Goal: Information Seeking & Learning: Learn about a topic

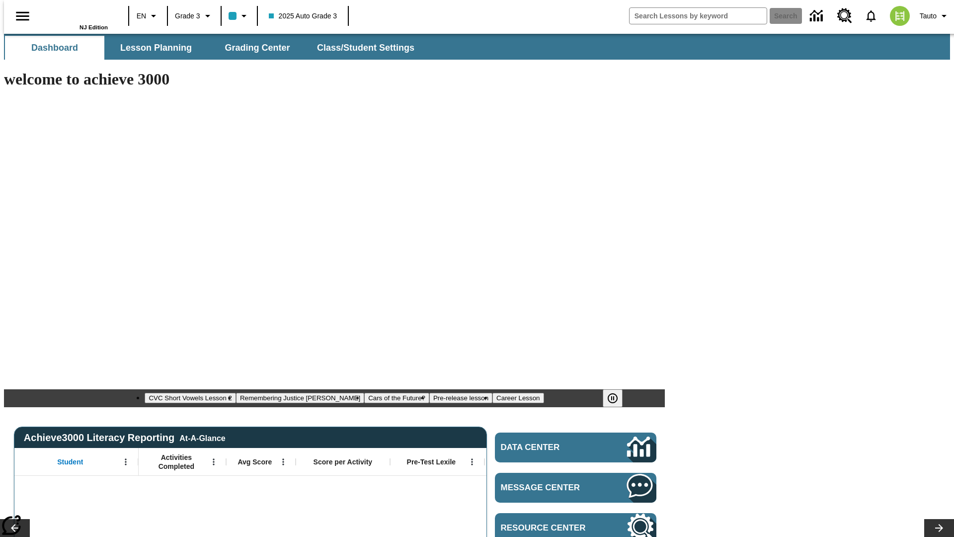
type input "-1"
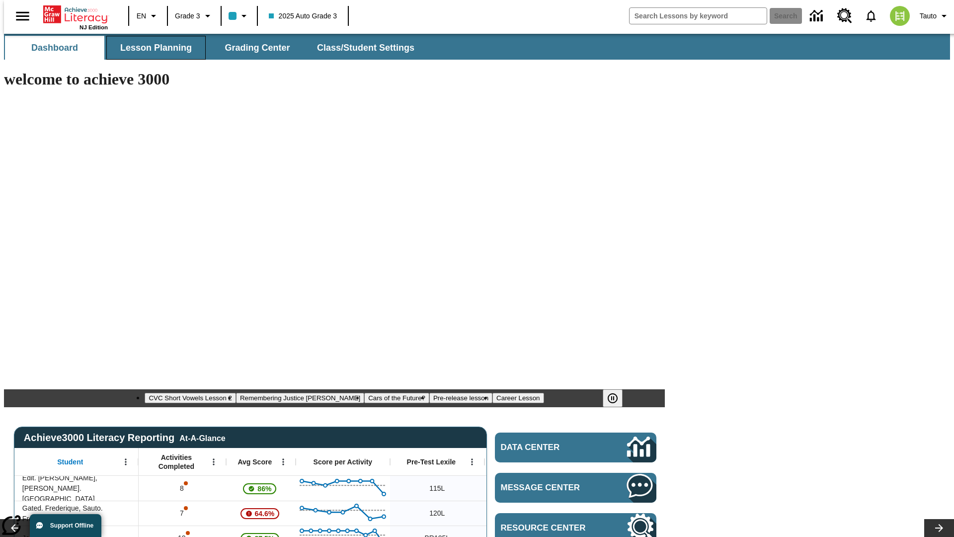
click at [152, 48] on span "Lesson Planning" at bounding box center [156, 47] width 72 height 11
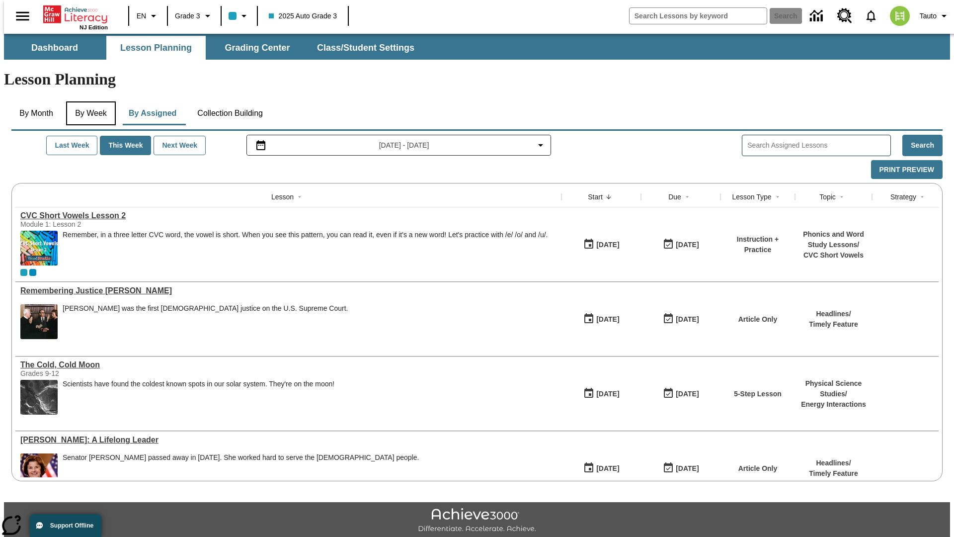
click at [89, 101] on button "By Week" at bounding box center [91, 113] width 50 height 24
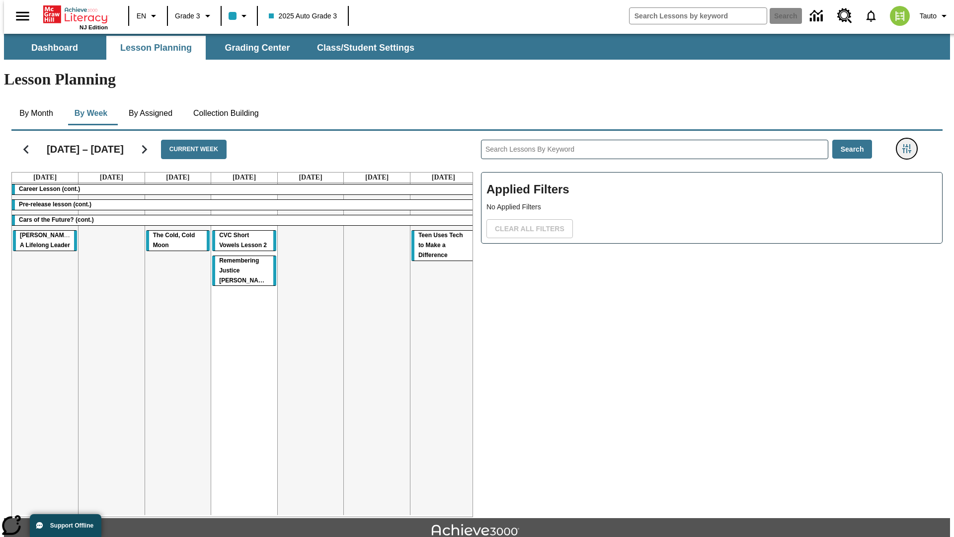
click at [910, 144] on icon "Filters Side menu" at bounding box center [906, 148] width 9 height 9
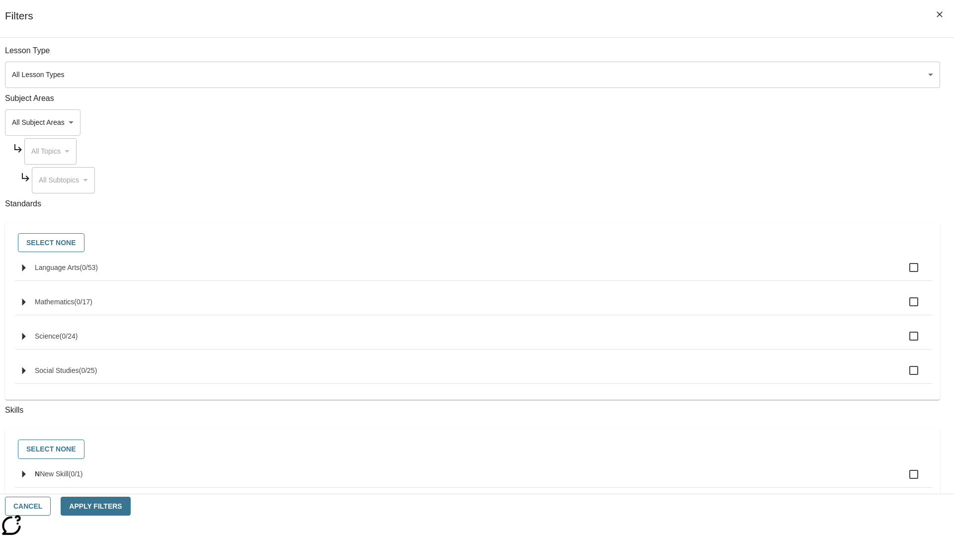
click at [716, 122] on body "Skip to main content NJ Edition EN Grade 3 2025 Auto Grade 3 Search 0 Tauto Das…" at bounding box center [477, 308] width 946 height 548
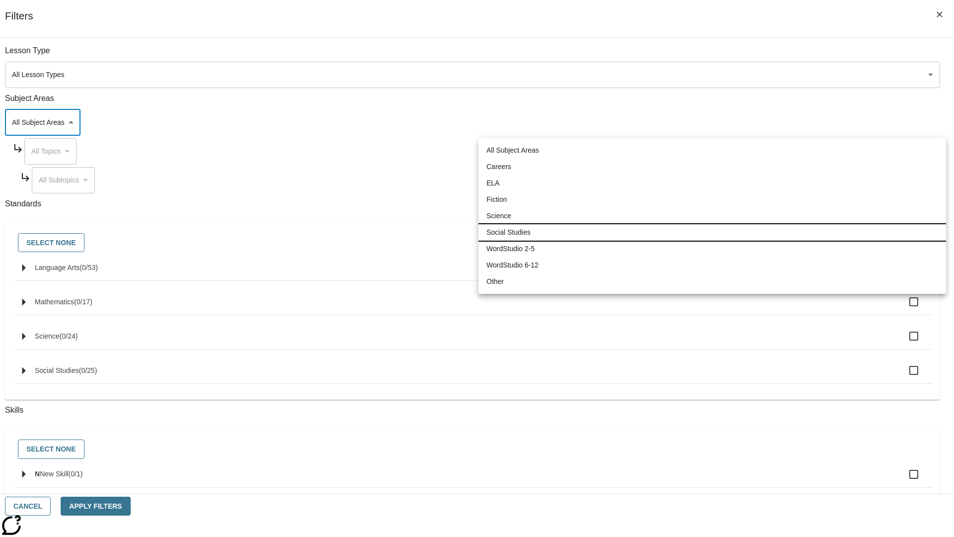
click at [712, 232] on li "Social Studies" at bounding box center [713, 232] width 468 height 16
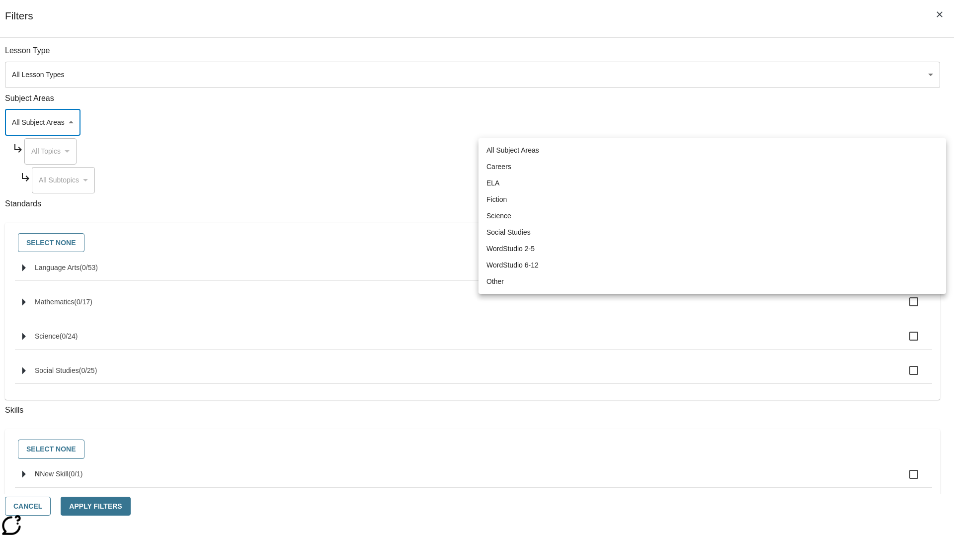
type input "3"
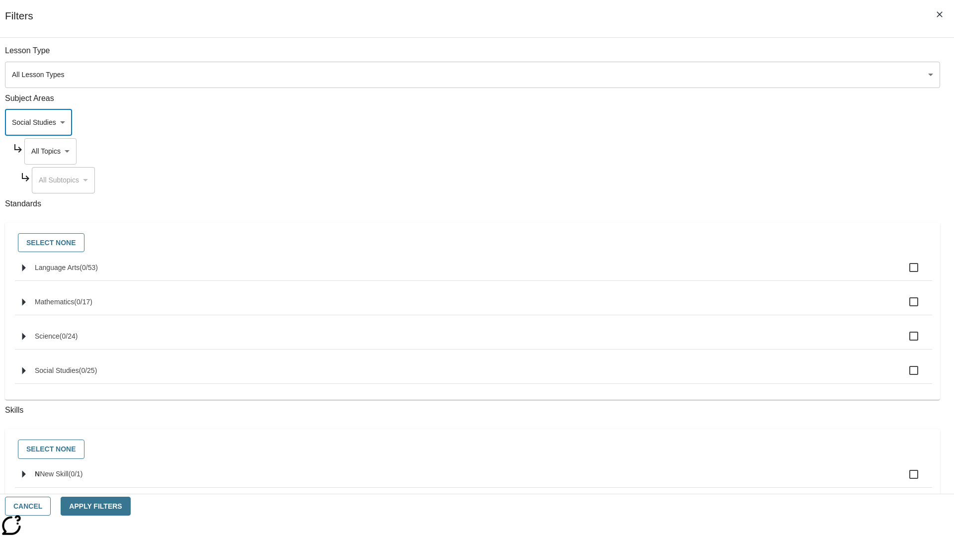
click at [725, 151] on body "Skip to main content NJ Edition EN Grade 3 2025 Auto Grade 3 Search 0 Tauto Das…" at bounding box center [477, 308] width 946 height 548
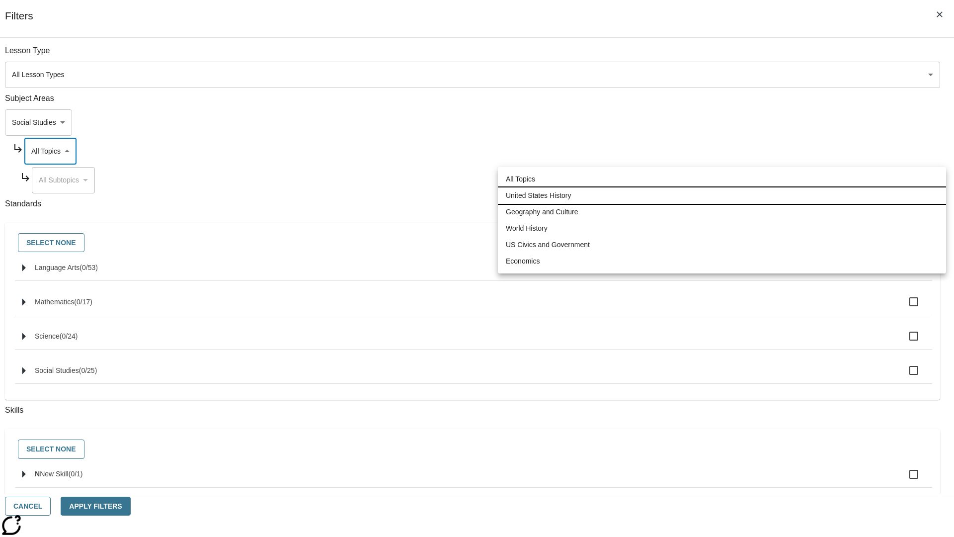
click at [722, 195] on li "United States History" at bounding box center [722, 195] width 448 height 16
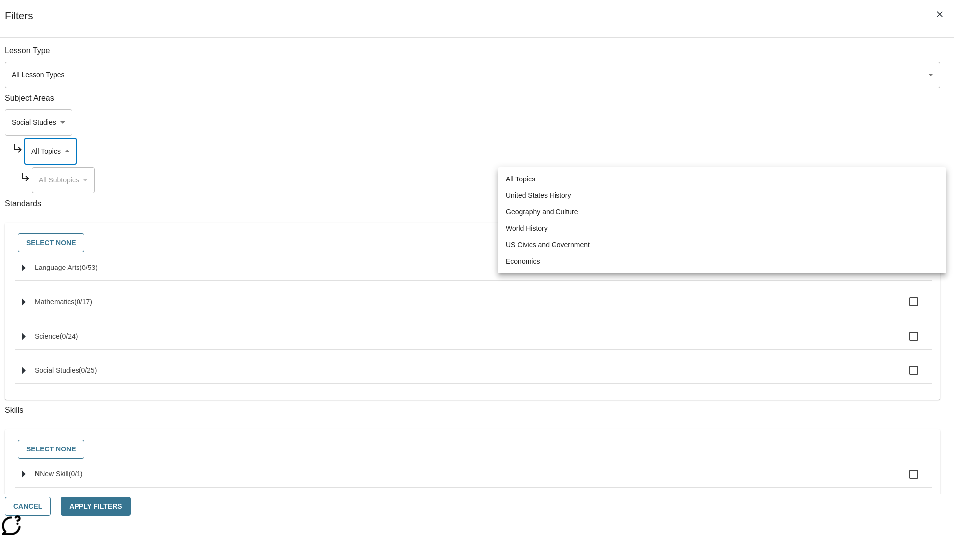
type input "184"
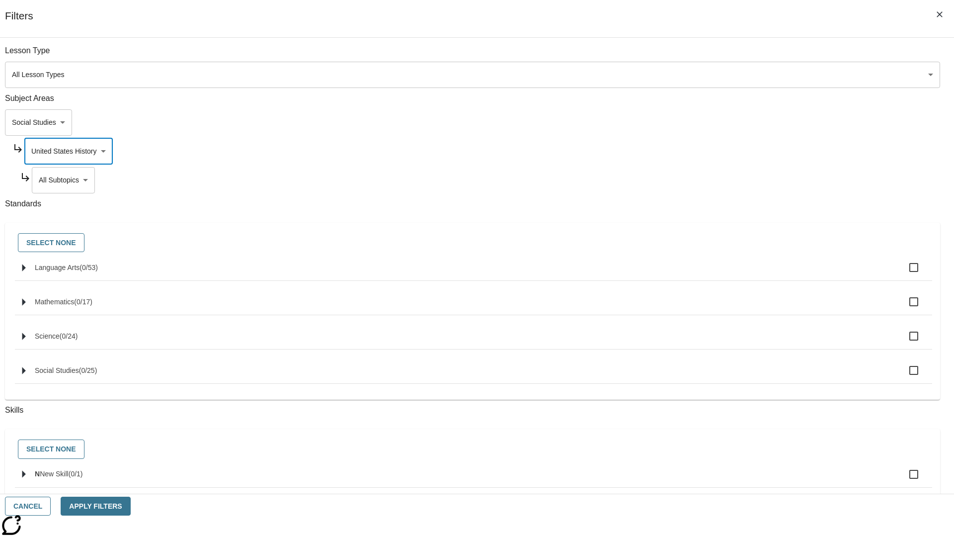
click at [729, 180] on body "Skip to main content NJ Edition EN Grade 3 2025 Auto Grade 3 Search 0 Tauto Das…" at bounding box center [477, 308] width 946 height 548
click at [725, 151] on body "Skip to main content NJ Edition EN Grade 3 2025 Auto Grade 3 Search 0 Tauto Das…" at bounding box center [477, 308] width 946 height 548
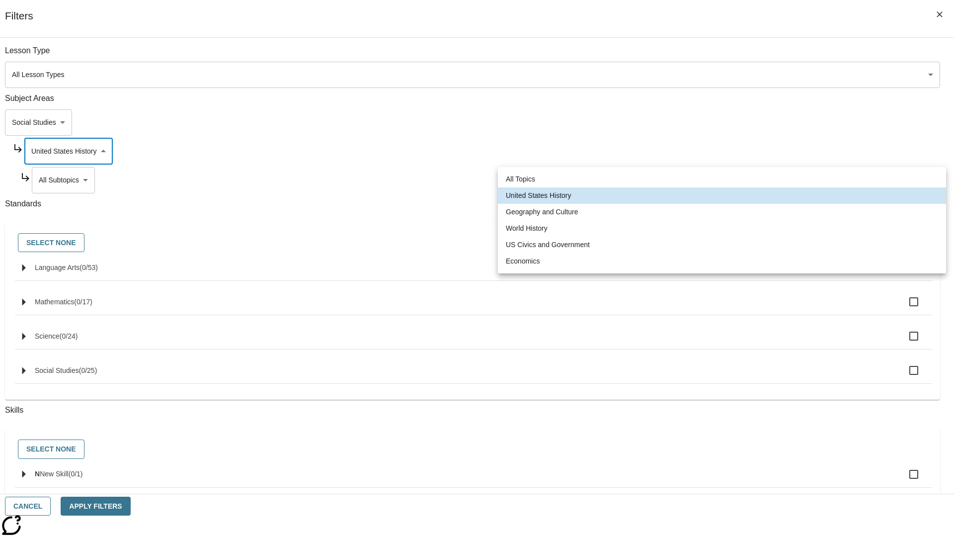
scroll to position [0, 0]
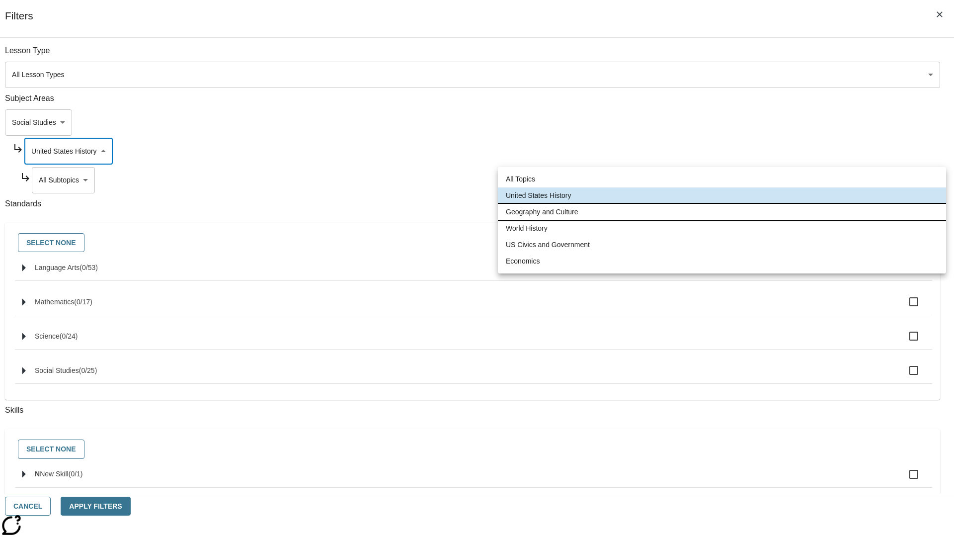
click at [722, 212] on li "Geography and Culture" at bounding box center [722, 212] width 448 height 16
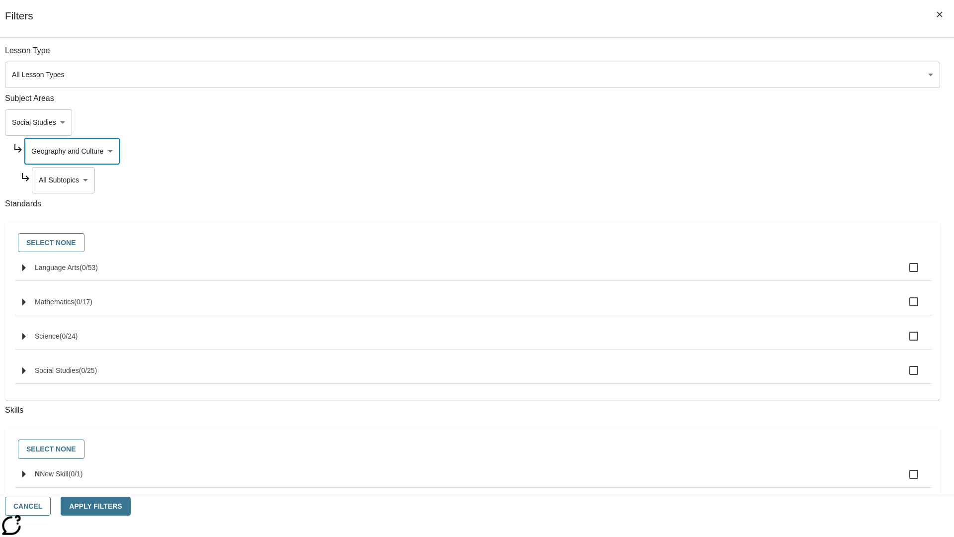
type input "186"
click at [729, 56] on body "Skip to main content NJ Edition EN Grade 3 2025 Auto Grade 3 Search 0 Tauto Das…" at bounding box center [477, 308] width 946 height 548
click at [725, 56] on body "Skip to main content NJ Edition EN Grade 3 2025 Auto Grade 3 Search 0 Tauto Das…" at bounding box center [477, 308] width 946 height 548
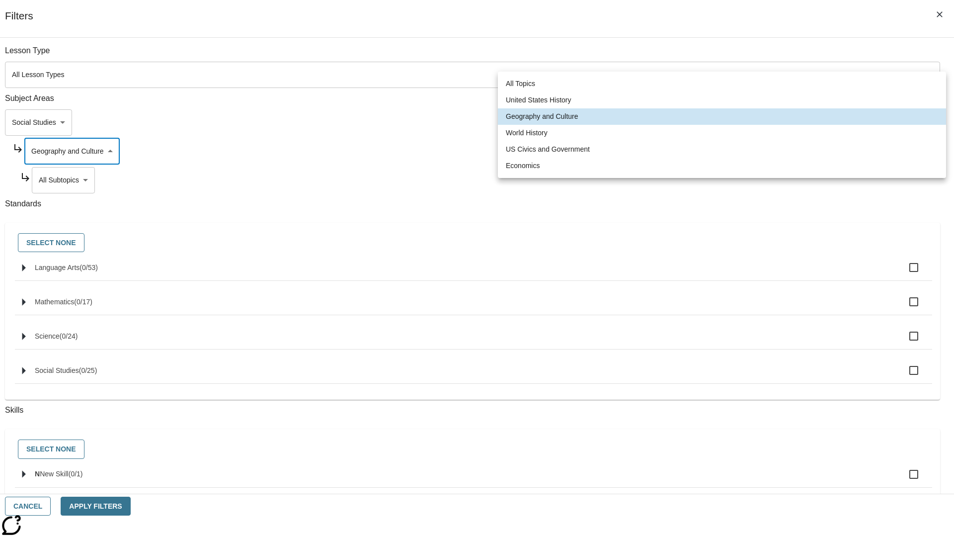
scroll to position [95, 0]
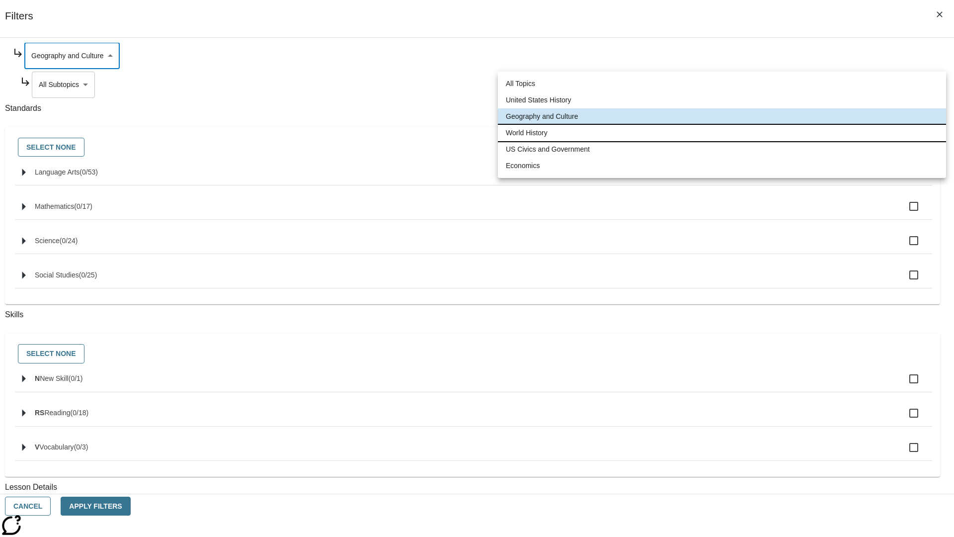
click at [722, 133] on li "World History" at bounding box center [722, 133] width 448 height 16
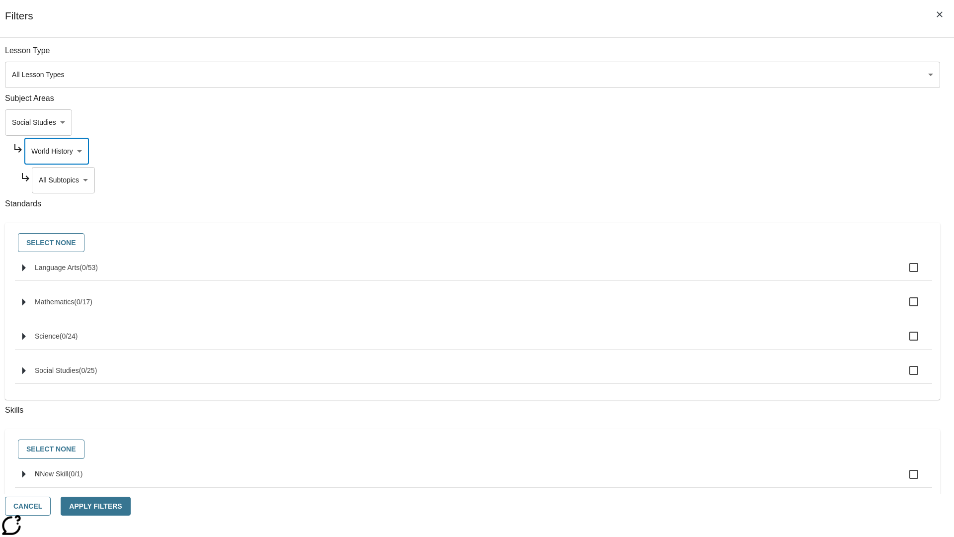
click at [729, 56] on body "Skip to main content NJ Edition EN Grade 3 2025 Auto Grade 3 Search 0 Tauto Das…" at bounding box center [477, 308] width 946 height 548
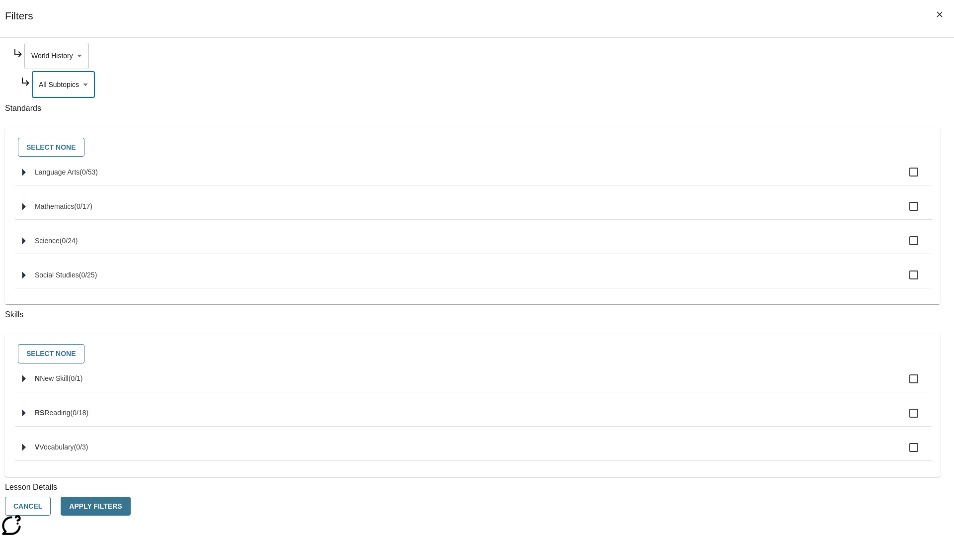
click at [725, 56] on body "Skip to main content NJ Edition EN Grade 3 2025 Auto Grade 3 Search 0 Tauto Das…" at bounding box center [477, 308] width 946 height 548
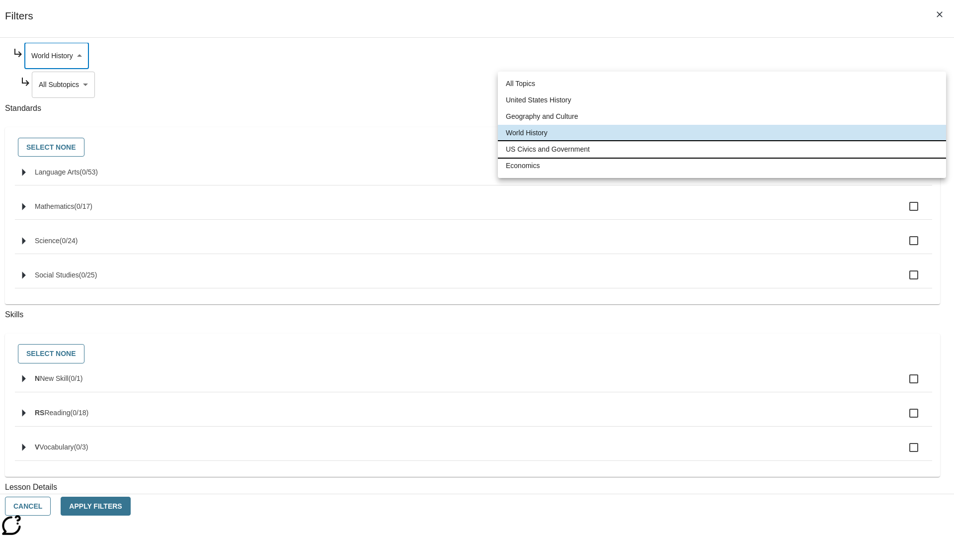
click at [722, 149] on li "US Civics and Government" at bounding box center [722, 149] width 448 height 16
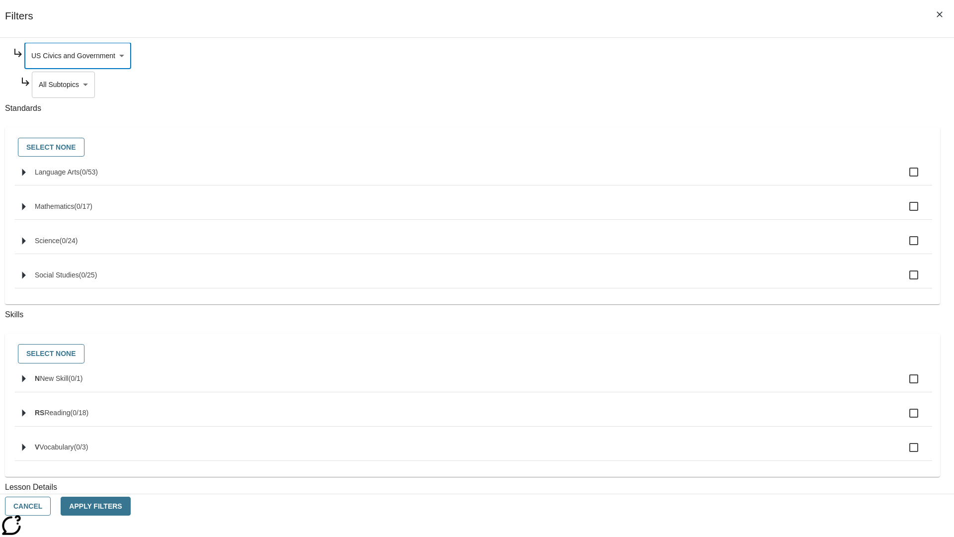
scroll to position [0, 0]
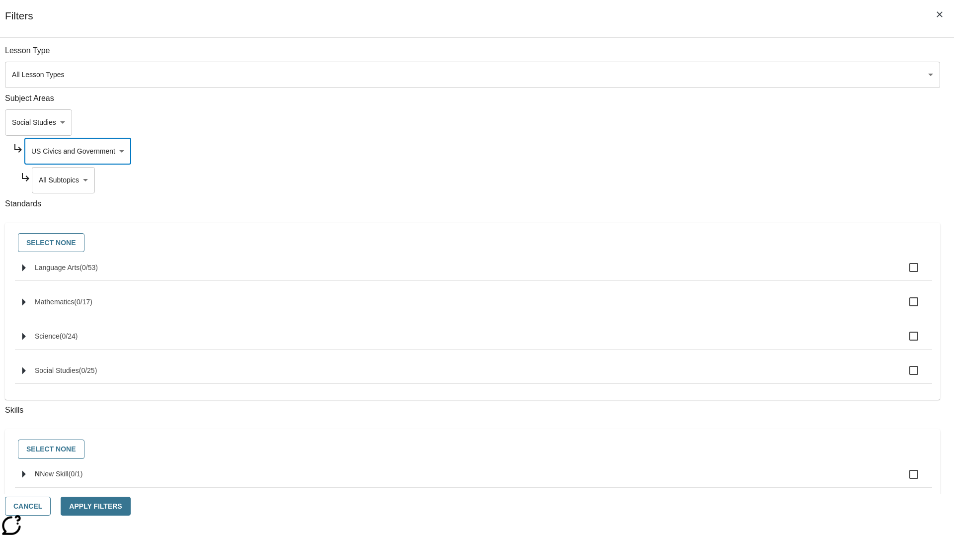
click at [729, 180] on body "Skip to main content NJ Edition EN Grade 3 2025 Auto Grade 3 Search 0 Tauto Das…" at bounding box center [477, 308] width 946 height 548
click at [725, 151] on body "Skip to main content NJ Edition EN Grade 3 2025 Auto Grade 3 Search 0 Tauto Das…" at bounding box center [477, 308] width 946 height 548
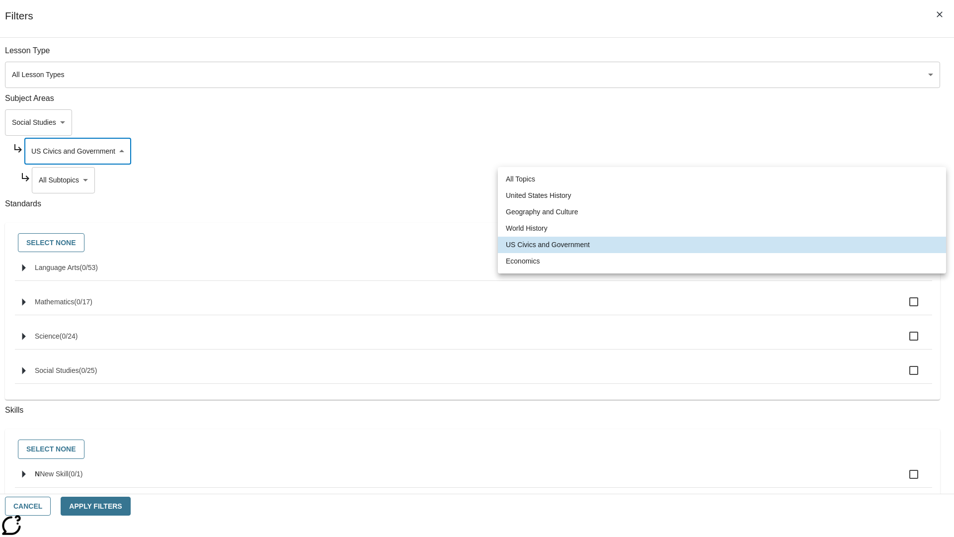
scroll to position [0, 0]
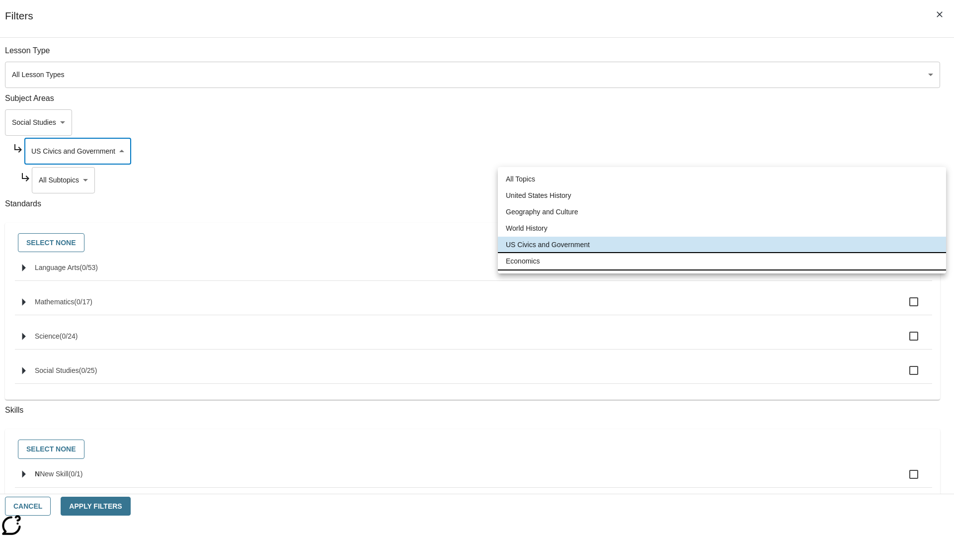
click at [722, 261] on li "Economics" at bounding box center [722, 261] width 448 height 16
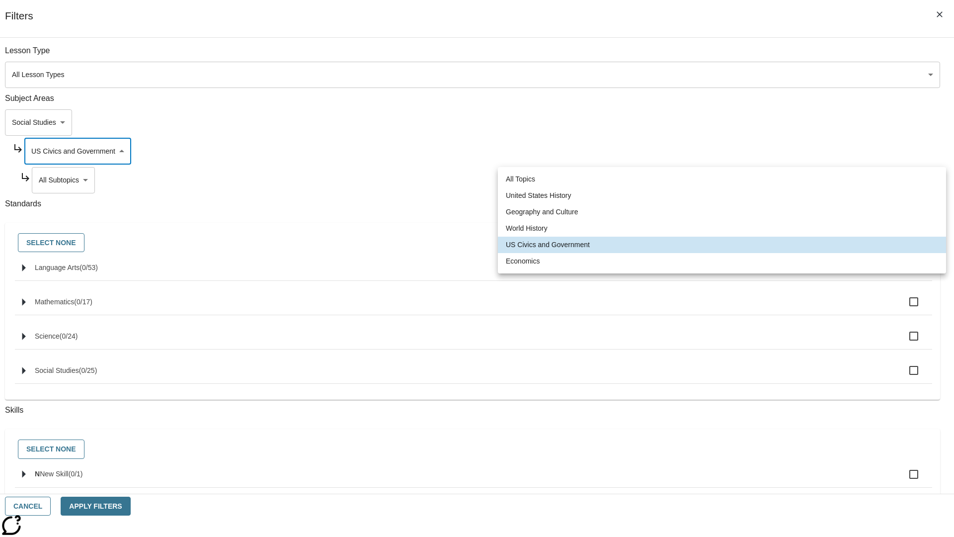
type input "195"
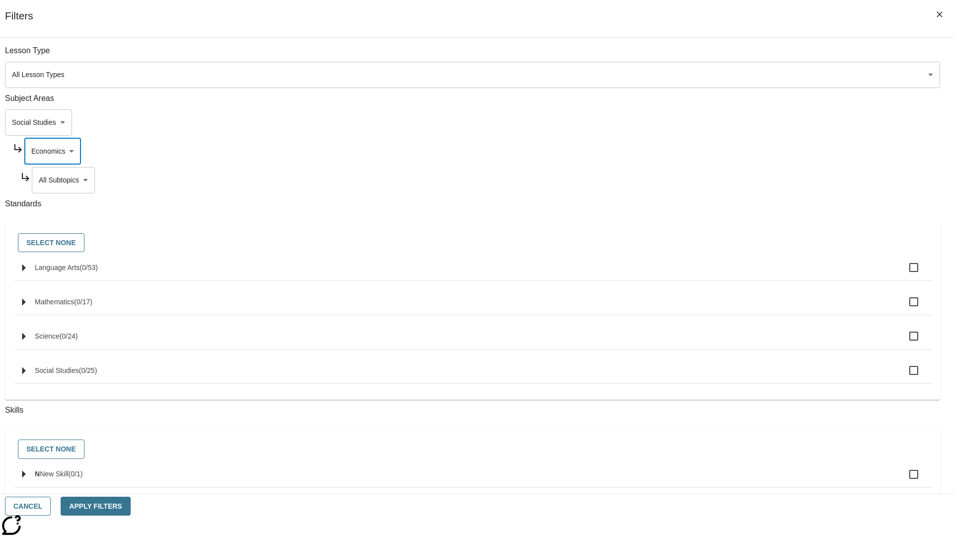
scroll to position [0, 0]
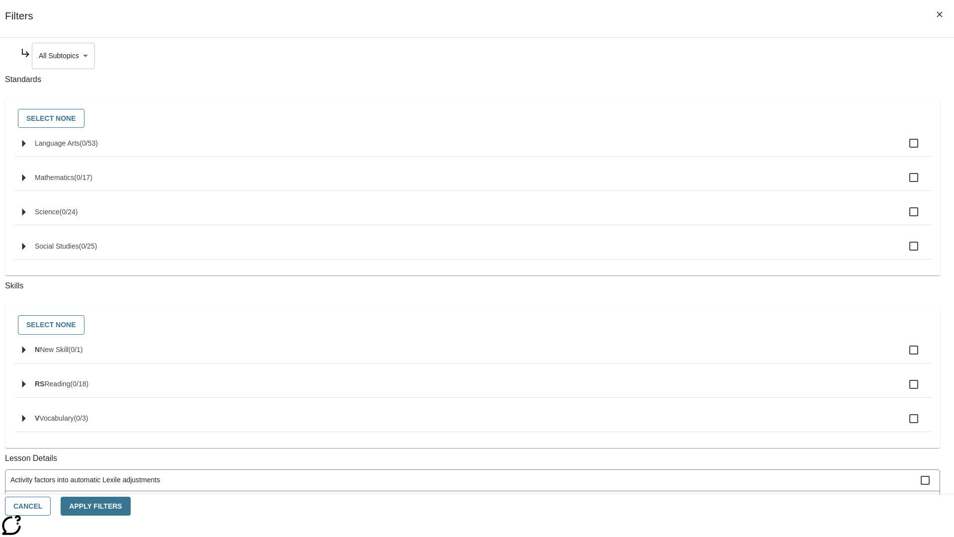
click at [729, 56] on body "Skip to main content NJ Edition EN Grade 3 2025 Auto Grade 3 Search 0 Tauto Das…" at bounding box center [477, 308] width 946 height 548
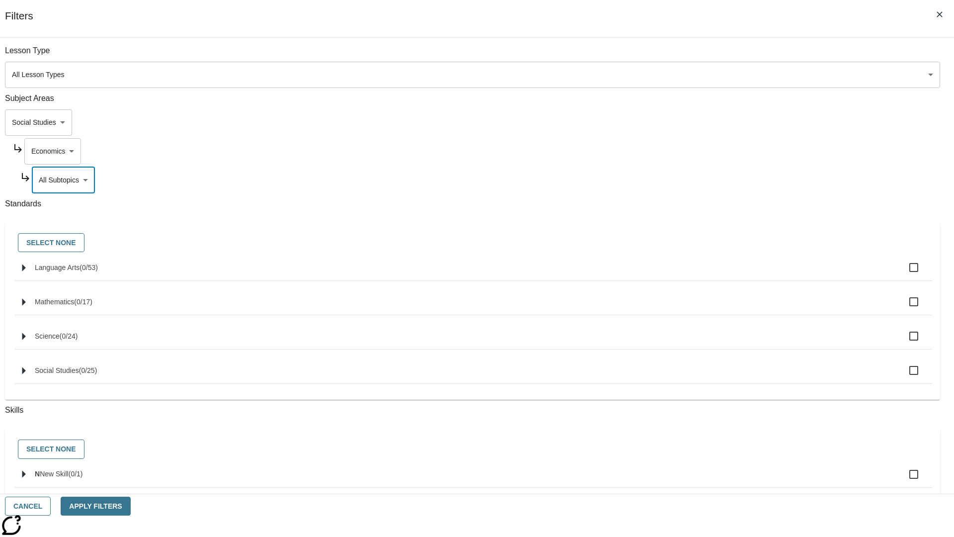
click at [715, 56] on body "Skip to main content NJ Edition EN Grade 3 2025 Auto Grade 3 Search 0 Tauto Das…" at bounding box center [477, 308] width 946 height 548
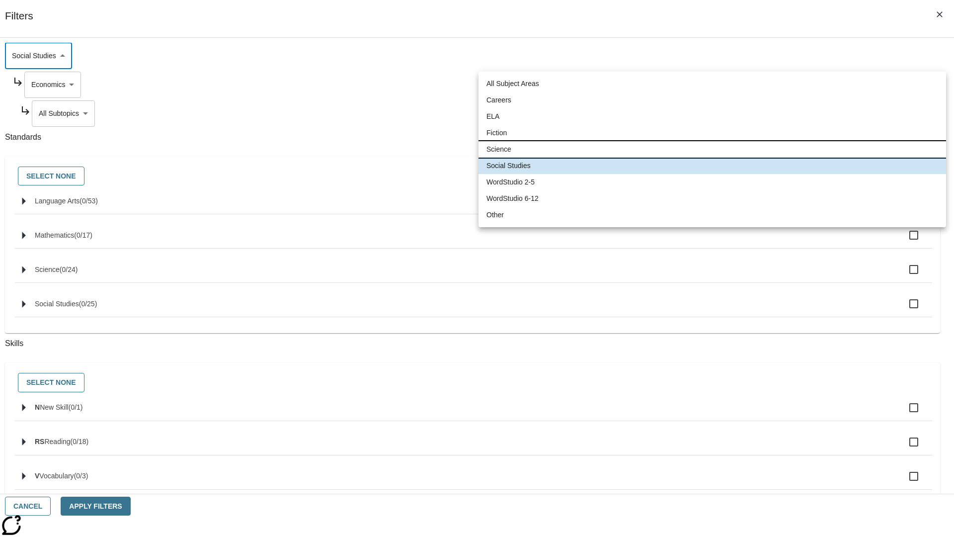
click at [712, 149] on li "Science" at bounding box center [713, 149] width 468 height 16
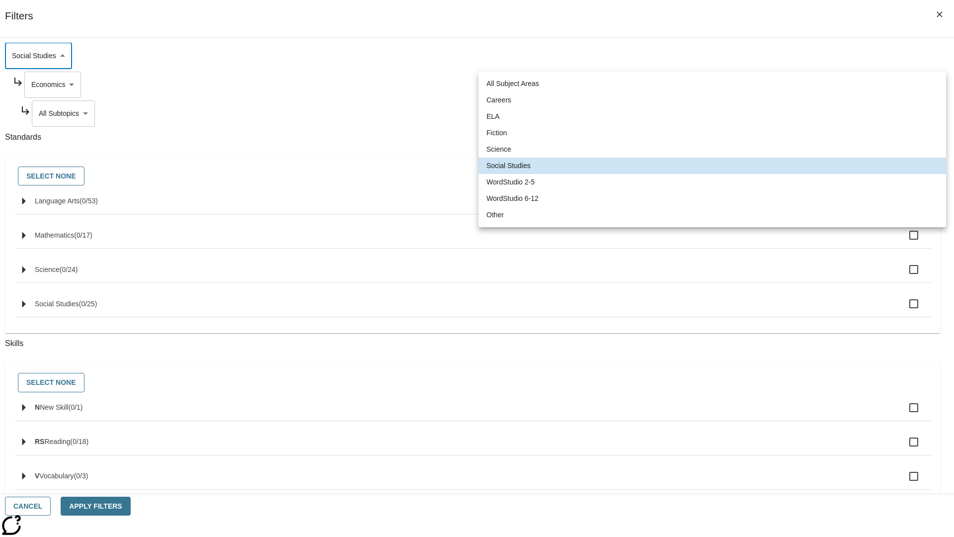
type input "2"
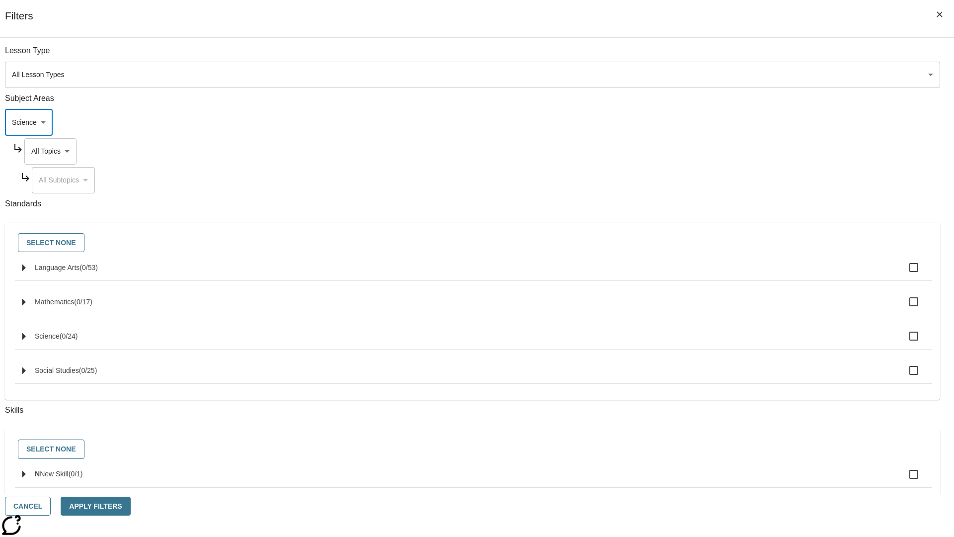
scroll to position [95, 0]
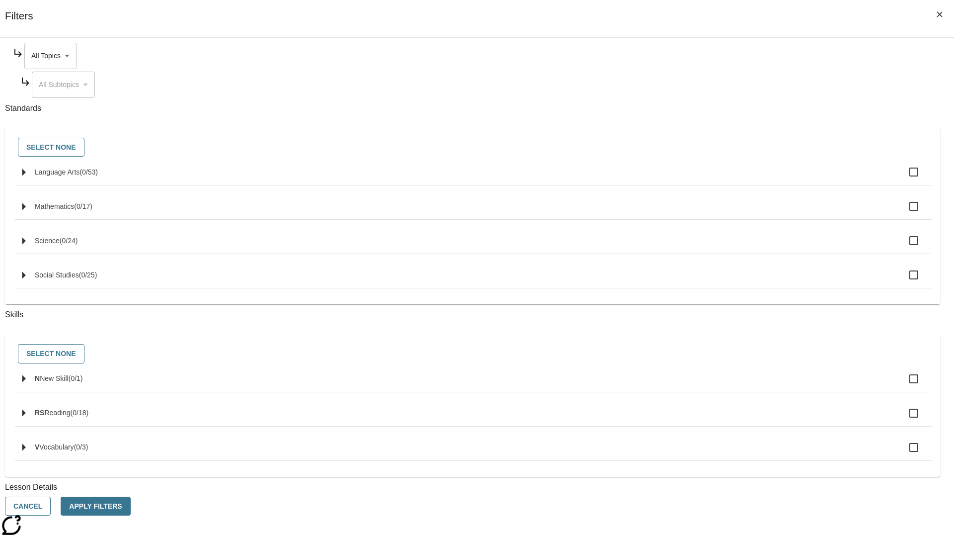
click at [725, 56] on body "Skip to main content NJ Edition EN Grade 3 2025 Auto Grade 3 Search 0 Tauto Das…" at bounding box center [477, 308] width 946 height 548
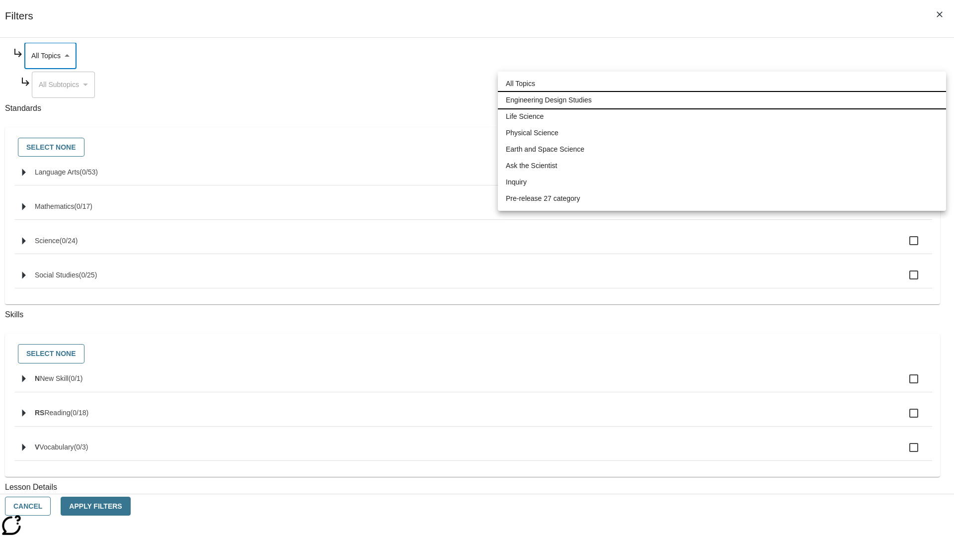
click at [722, 100] on li "Engineering Design Studies" at bounding box center [722, 100] width 448 height 16
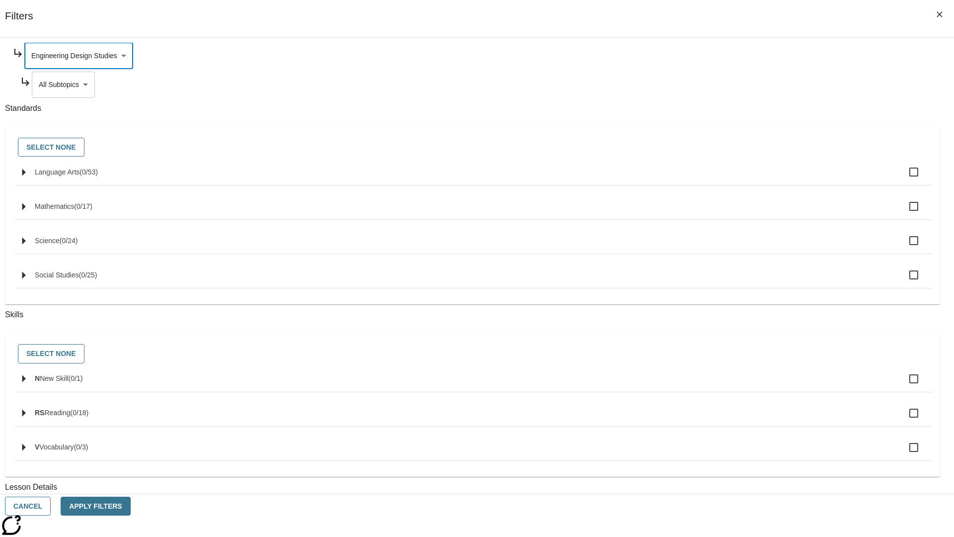
scroll to position [0, 0]
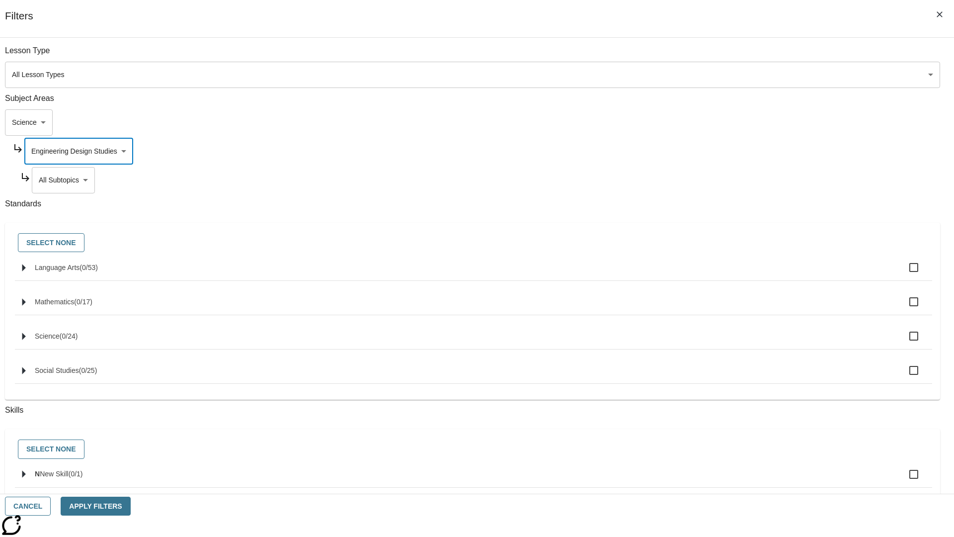
click at [729, 180] on body "Skip to main content NJ Edition EN Grade 3 2025 Auto Grade 3 Search 0 Tauto Das…" at bounding box center [477, 308] width 946 height 548
click at [725, 151] on body "Skip to main content NJ Edition EN Grade 3 2025 Auto Grade 3 Search 0 Tauto Das…" at bounding box center [477, 308] width 946 height 548
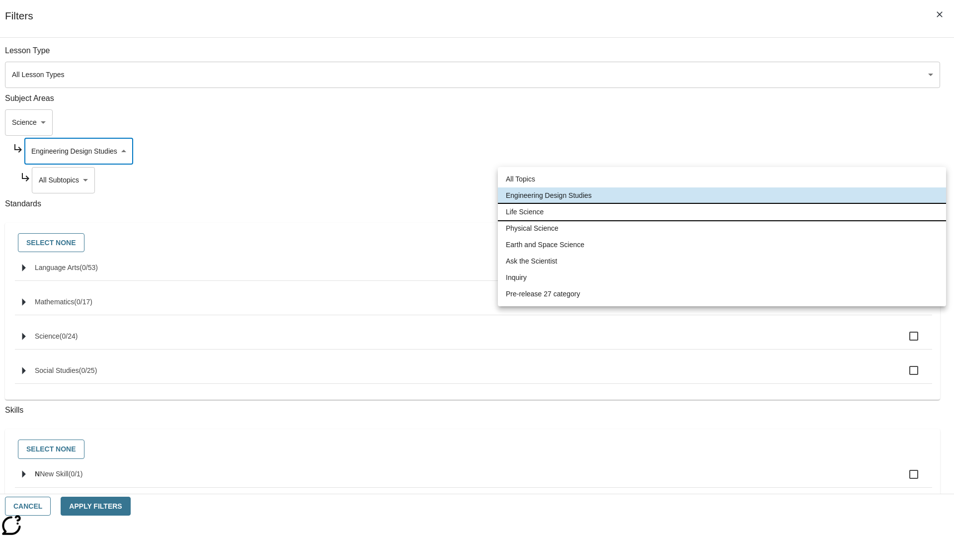
click at [722, 212] on li "Life Science" at bounding box center [722, 212] width 448 height 16
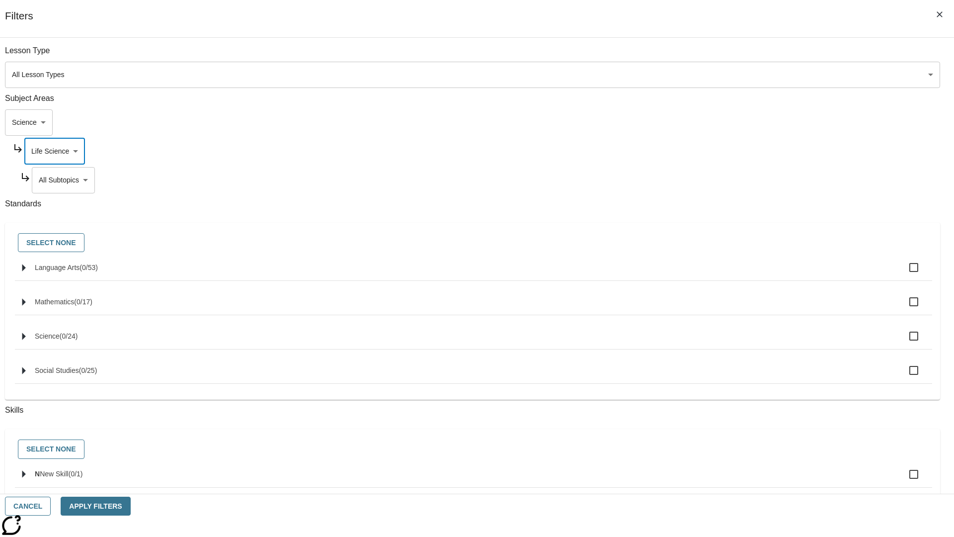
click at [729, 56] on body "Skip to main content NJ Edition EN Grade 3 2025 Auto Grade 3 Search 0 Tauto Das…" at bounding box center [477, 308] width 946 height 548
click at [725, 56] on body "Skip to main content NJ Edition EN Grade 3 2025 Auto Grade 3 Search 0 Tauto Das…" at bounding box center [477, 308] width 946 height 548
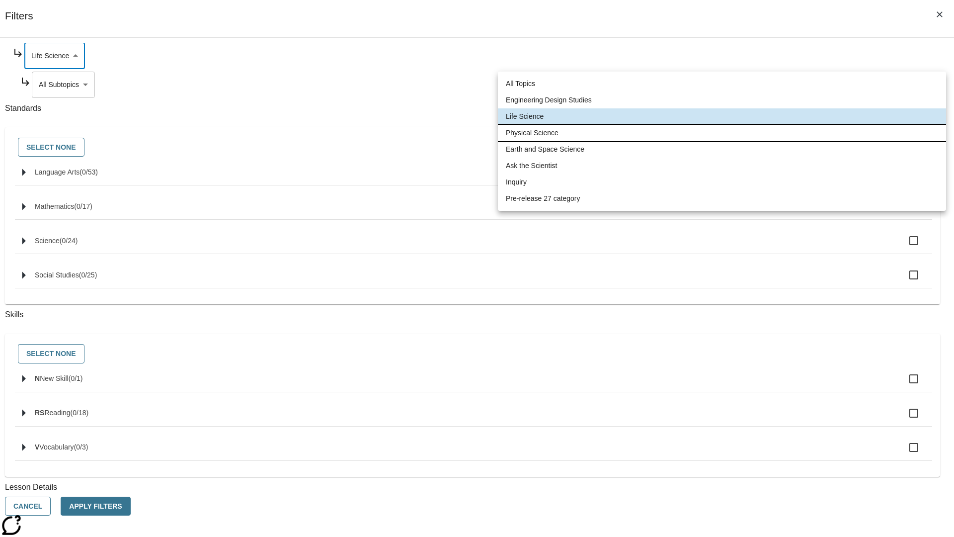
click at [722, 133] on li "Physical Science" at bounding box center [722, 133] width 448 height 16
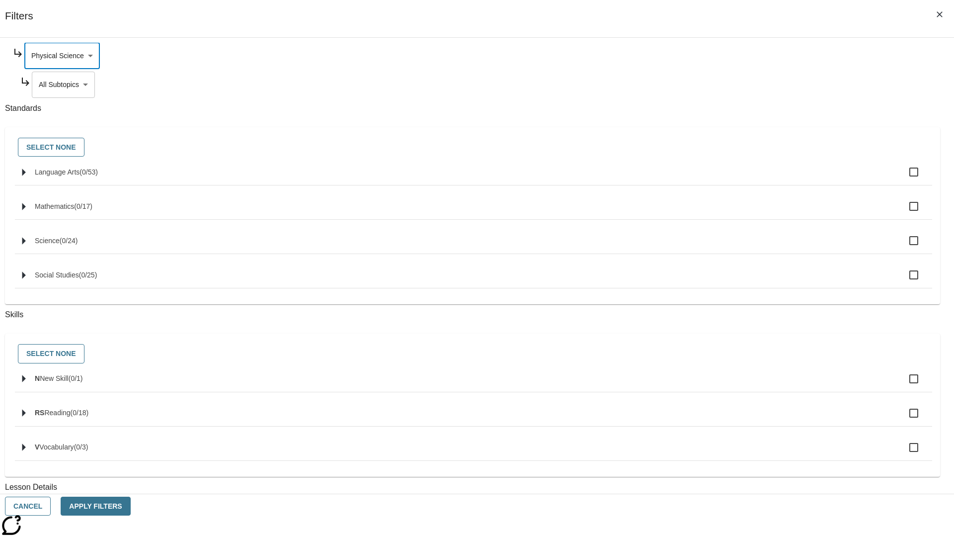
scroll to position [0, 0]
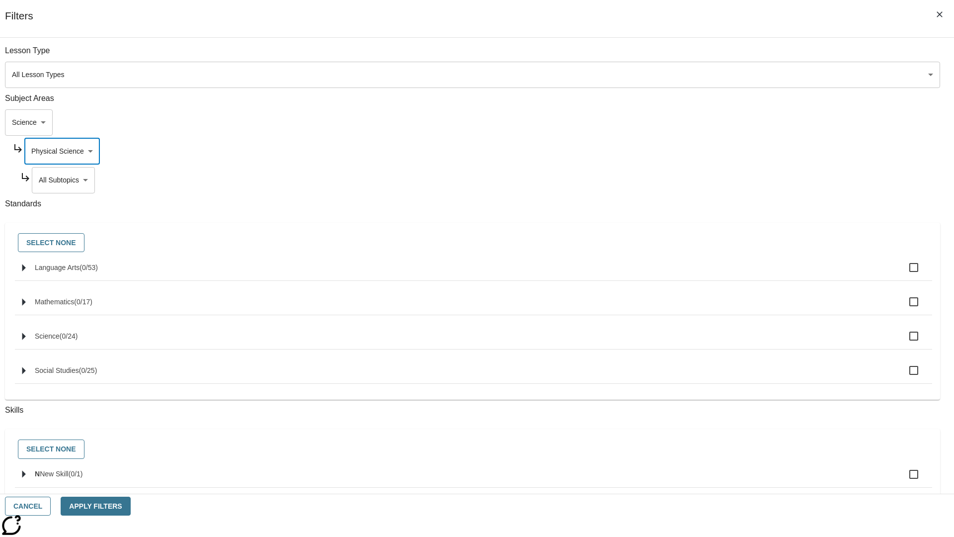
click at [729, 56] on body "Skip to main content NJ Edition EN Grade 3 2025 Auto Grade 3 Search 0 Tauto Das…" at bounding box center [477, 308] width 946 height 548
click at [725, 56] on body "Skip to main content NJ Edition EN Grade 3 2025 Auto Grade 3 Search 0 Tauto Das…" at bounding box center [477, 308] width 946 height 548
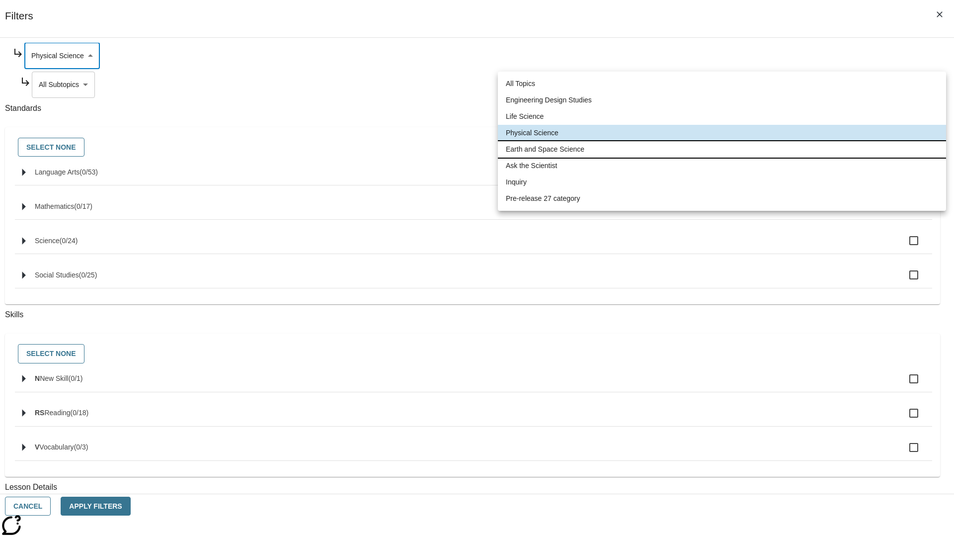
click at [722, 149] on li "Earth and Space Science" at bounding box center [722, 149] width 448 height 16
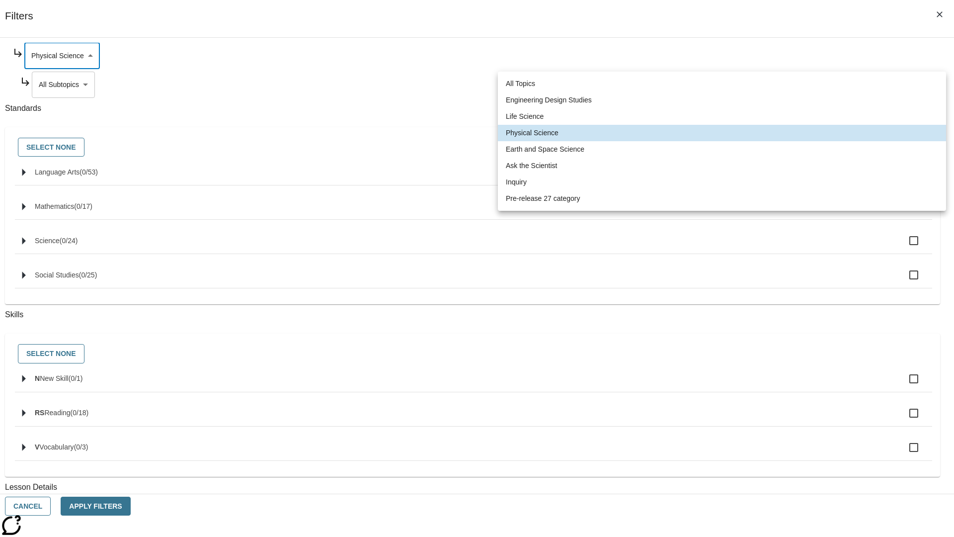
type input "192"
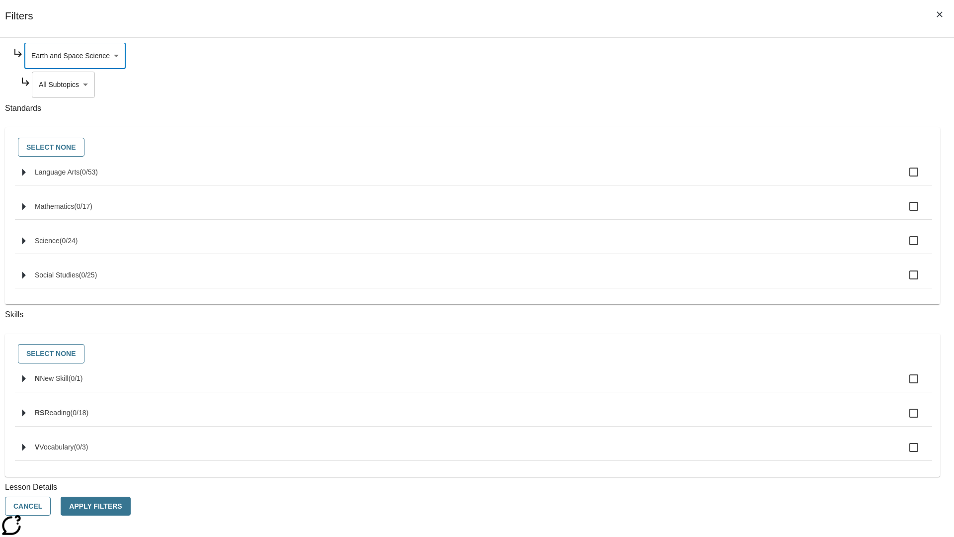
scroll to position [0, 0]
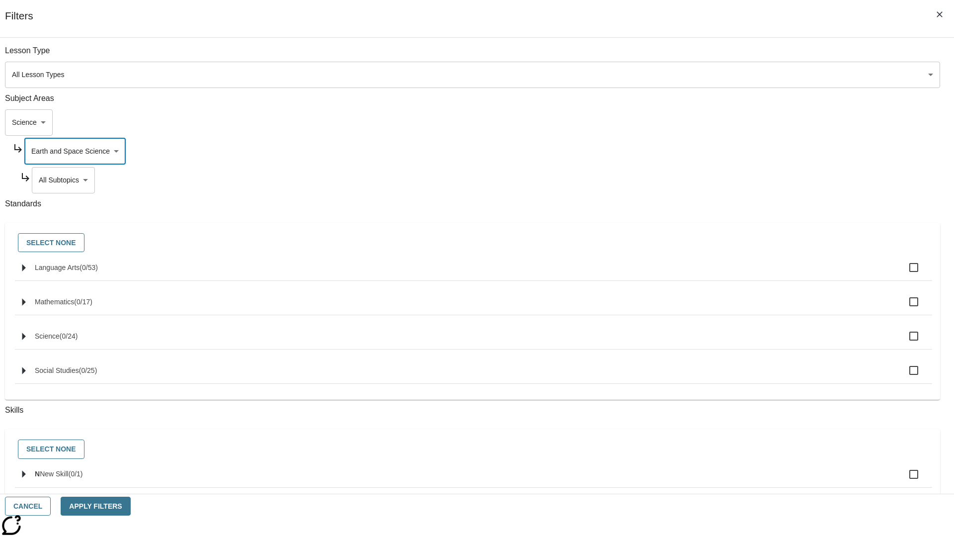
click at [729, 180] on body "Skip to main content NJ Edition EN Grade 3 2025 Auto Grade 3 Search 0 Tauto Das…" at bounding box center [477, 308] width 946 height 548
click at [725, 56] on body "Skip to main content NJ Edition EN Grade 3 2025 Auto Grade 3 Search 0 Tauto Das…" at bounding box center [477, 308] width 946 height 548
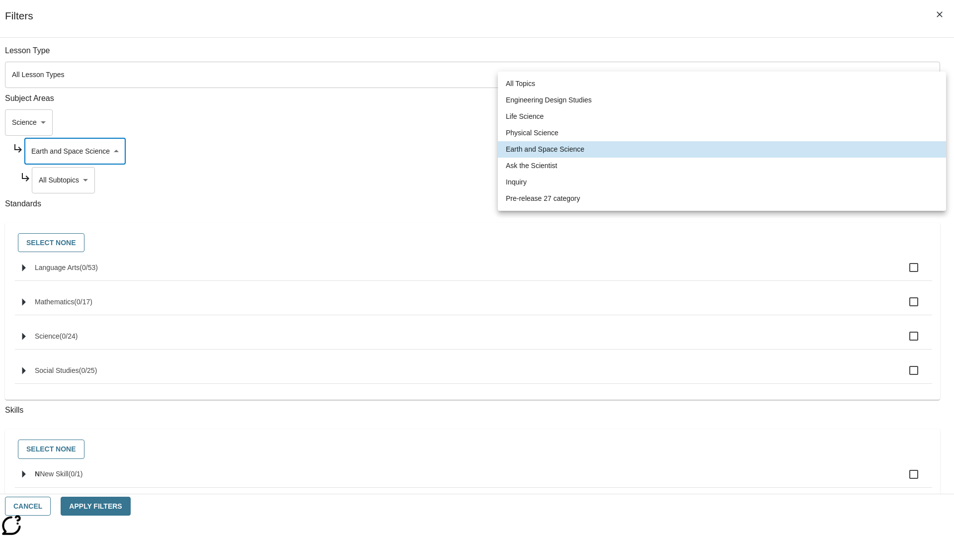
scroll to position [95, 0]
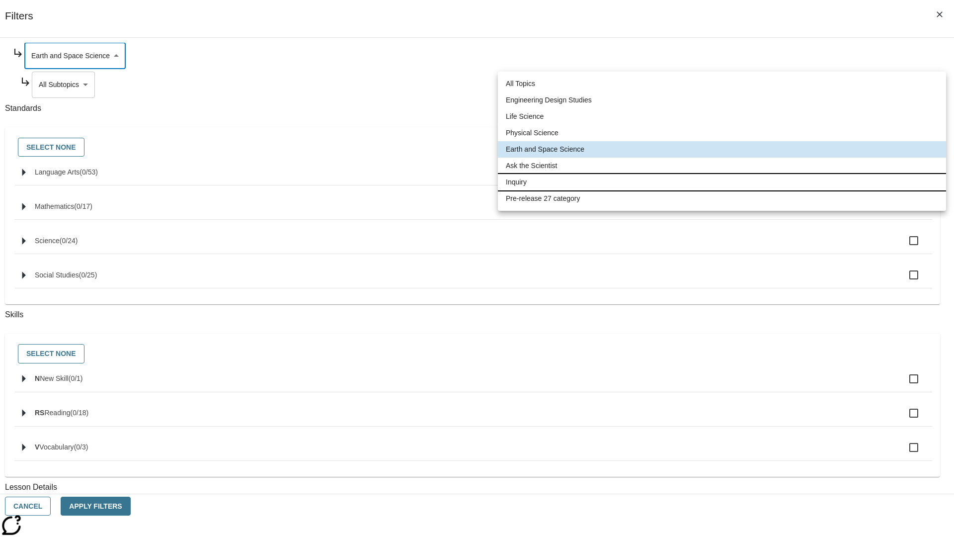
click at [722, 182] on li "Inquiry" at bounding box center [722, 182] width 448 height 16
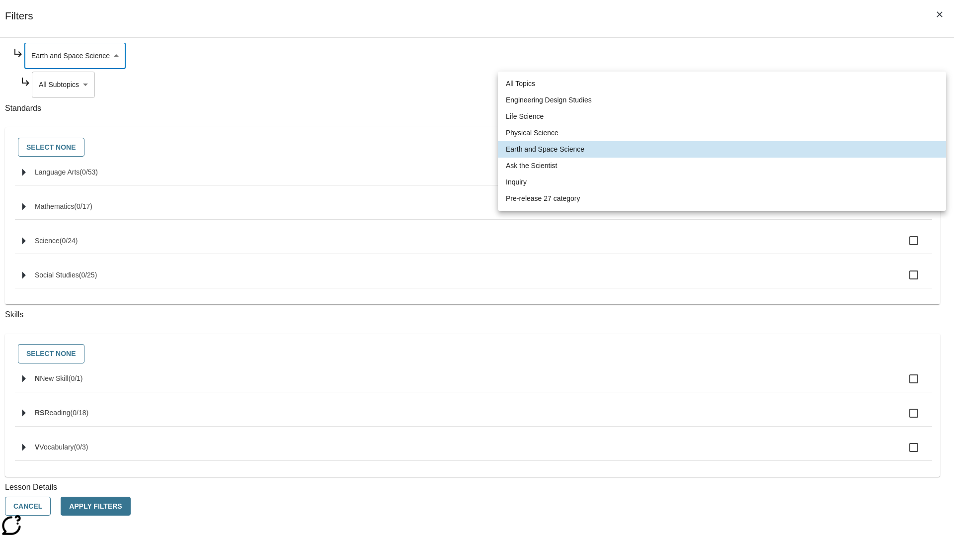
type input "251"
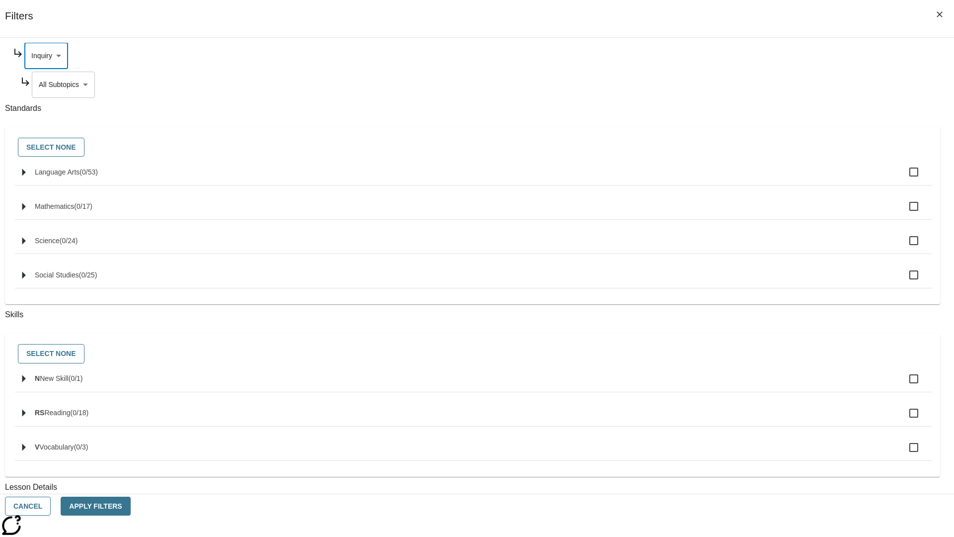
scroll to position [0, 0]
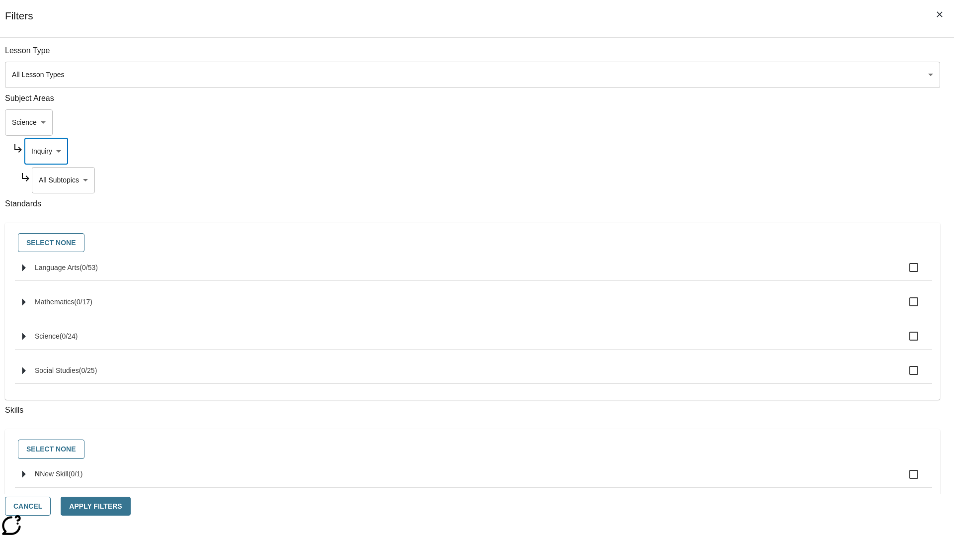
click at [729, 180] on body "Skip to main content NJ Edition EN Grade 3 2025 Auto Grade 3 Search 0 Tauto Das…" at bounding box center [477, 308] width 946 height 548
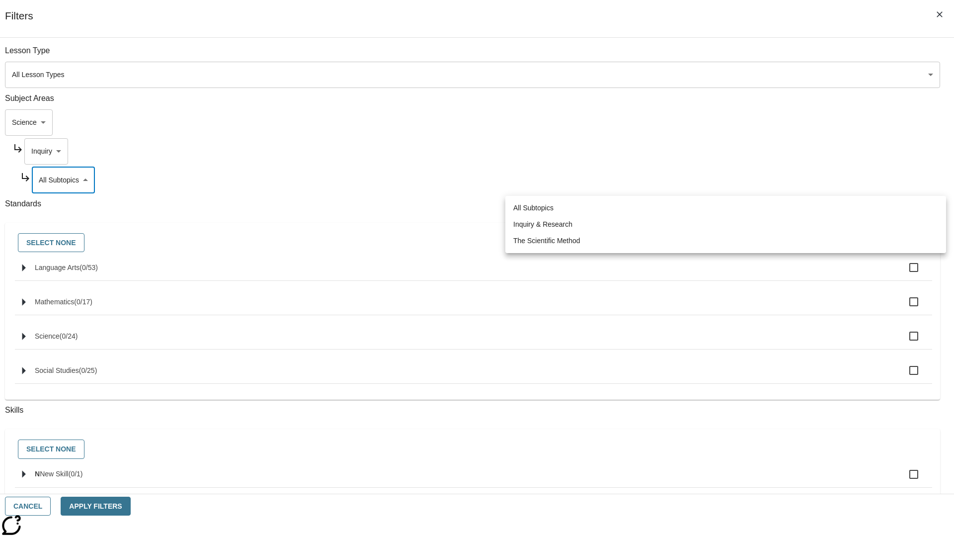
scroll to position [0, 0]
click at [725, 151] on body "Skip to main content NJ Edition EN Grade 3 2025 Auto Grade 3 Search 0 Tauto Das…" at bounding box center [477, 308] width 946 height 548
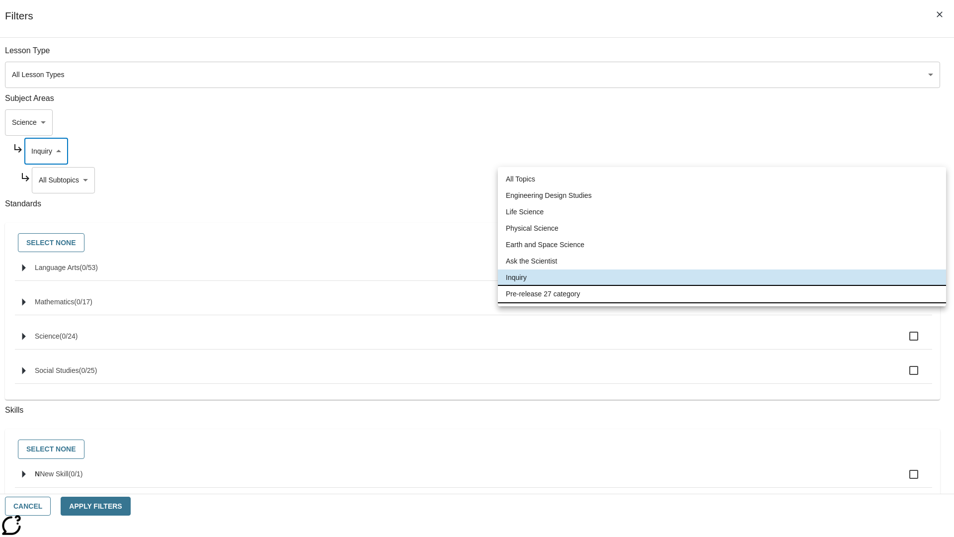
click at [722, 294] on li "Pre-release 27 category" at bounding box center [722, 294] width 448 height 16
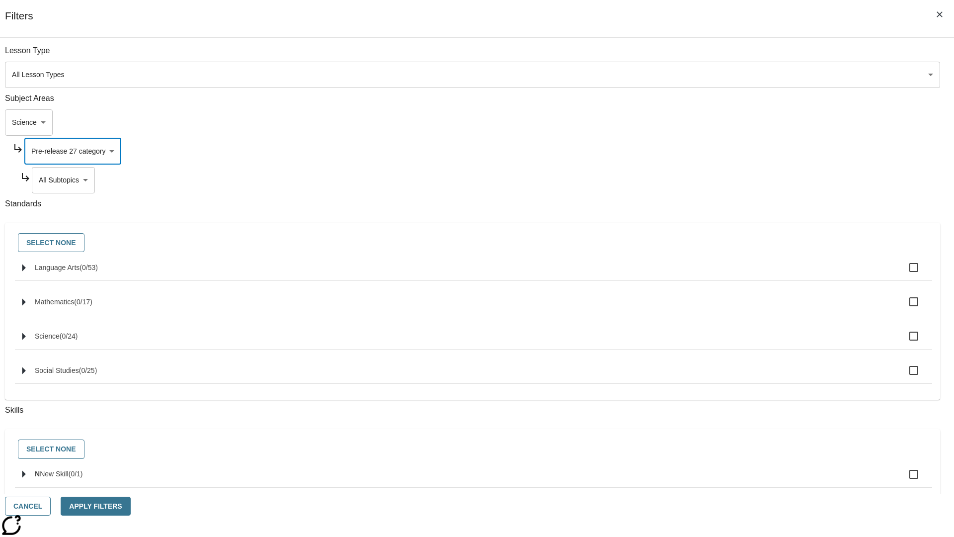
type input "271"
click at [729, 180] on body "Skip to main content NJ Edition EN Grade 3 2025 Auto Grade 3 Search 0 Tauto Das…" at bounding box center [477, 308] width 946 height 548
click at [715, 122] on body "Skip to main content NJ Edition EN Grade 3 2025 Auto Grade 3 Search 0 Tauto Das…" at bounding box center [477, 308] width 946 height 548
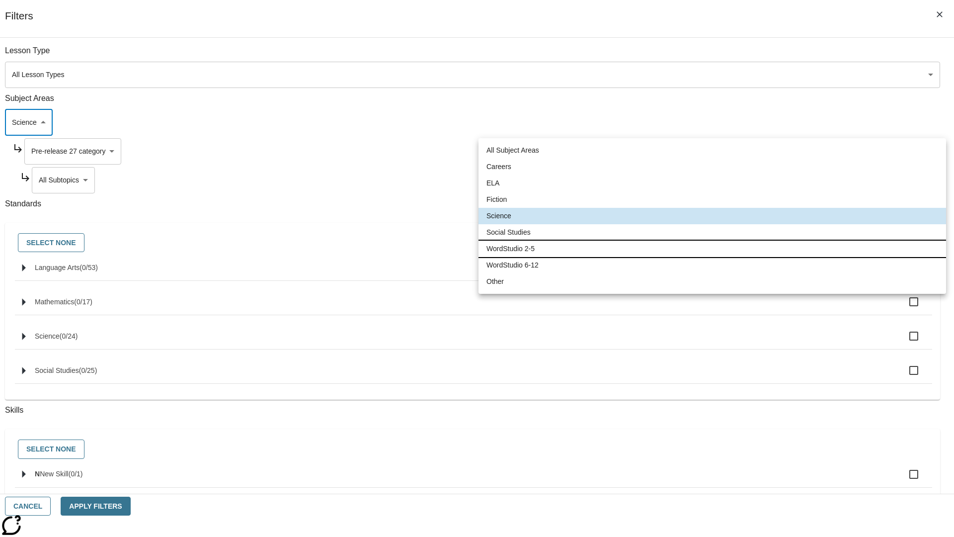
click at [712, 248] on li "WordStudio 2-5" at bounding box center [713, 249] width 468 height 16
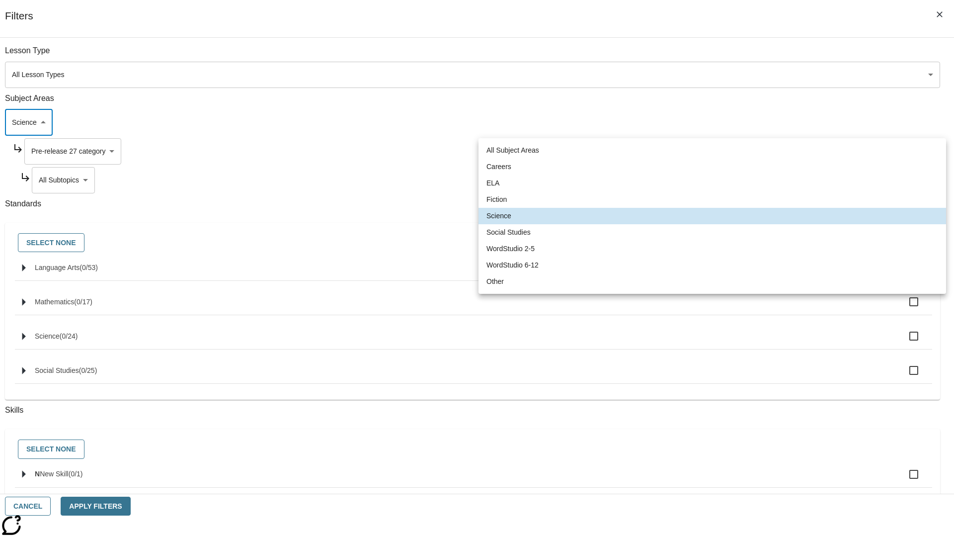
type input "6"
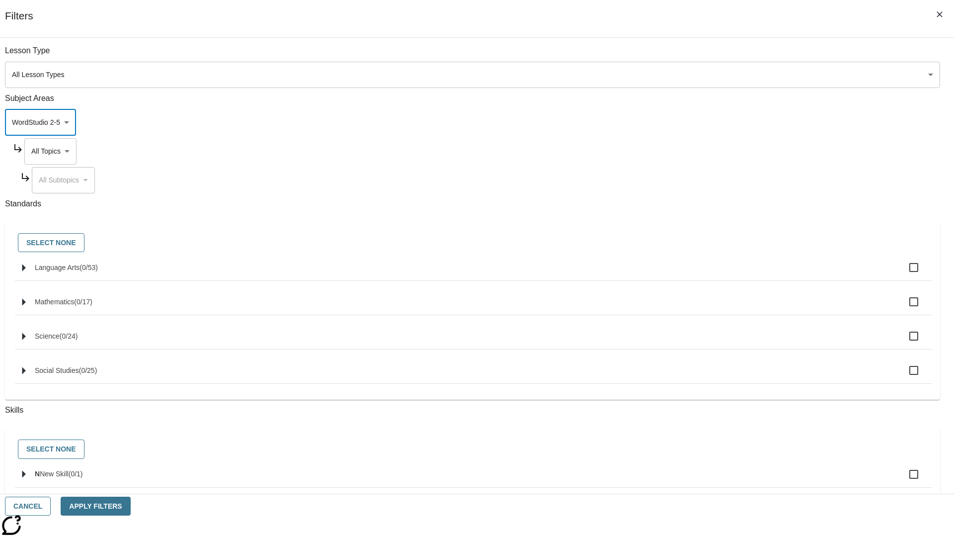
click at [725, 151] on body "Skip to main content NJ Edition EN Grade 3 2025 Auto Grade 3 Search 0 Tauto Das…" at bounding box center [477, 308] width 946 height 548
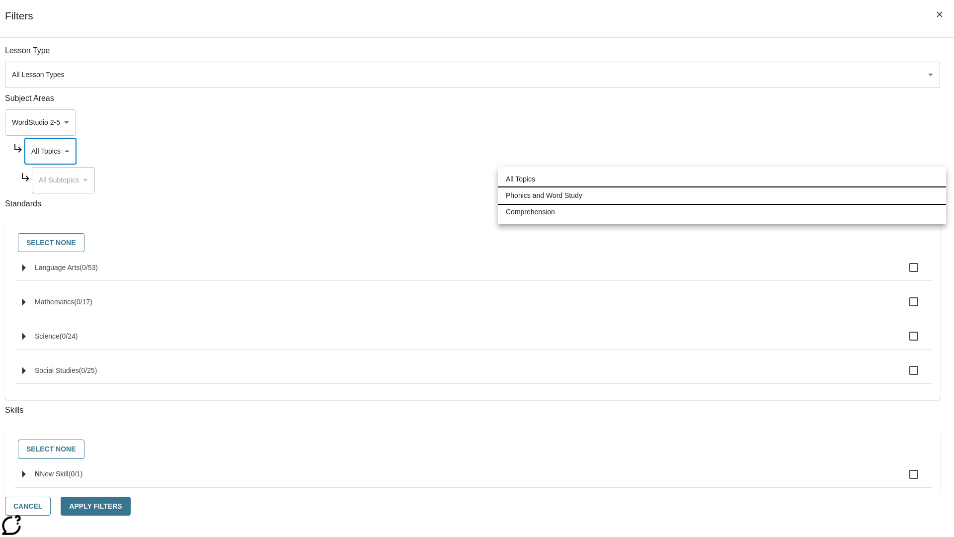
click at [722, 195] on li "Phonics and Word Study" at bounding box center [722, 195] width 448 height 16
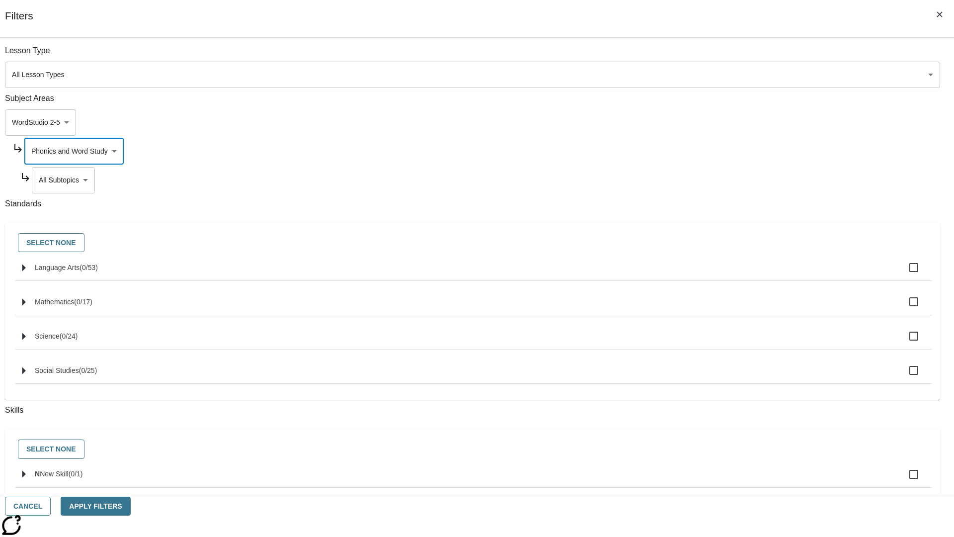
click at [729, 180] on body "Skip to main content NJ Edition EN Grade 3 2025 Auto Grade 3 Search 0 Tauto Das…" at bounding box center [477, 308] width 946 height 548
click at [725, 56] on body "Skip to main content NJ Edition EN Grade 3 2025 Auto Grade 3 Search 0 Tauto Das…" at bounding box center [477, 308] width 946 height 548
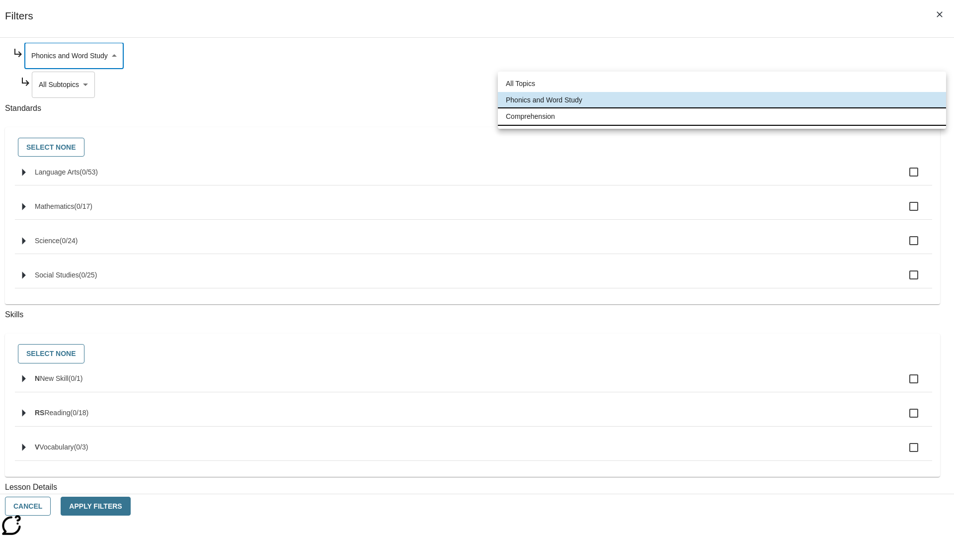
click at [722, 116] on li "Comprehension" at bounding box center [722, 116] width 448 height 16
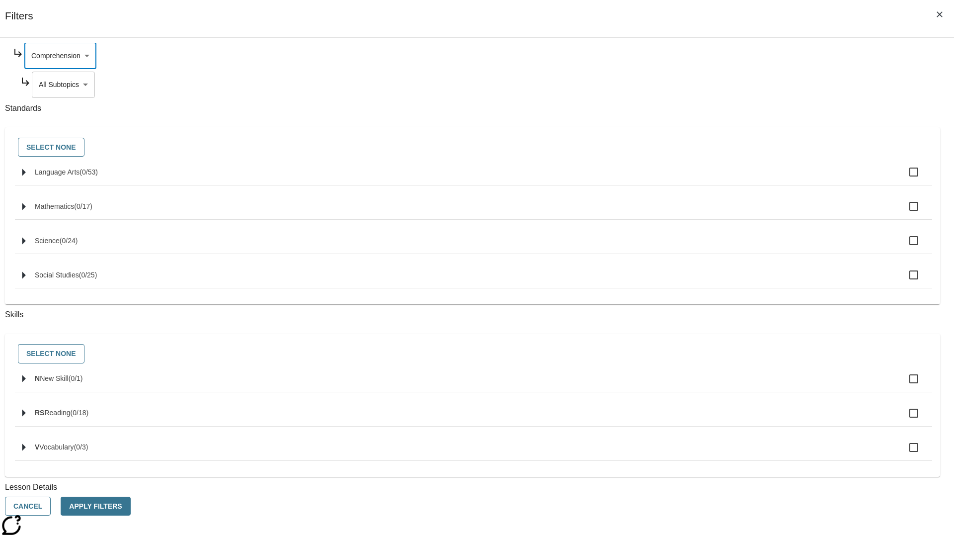
type input "252"
click at [729, 180] on body "Skip to main content NJ Edition EN Grade 3 2025 Auto Grade 3 Search 0 Tauto Das…" at bounding box center [477, 308] width 946 height 548
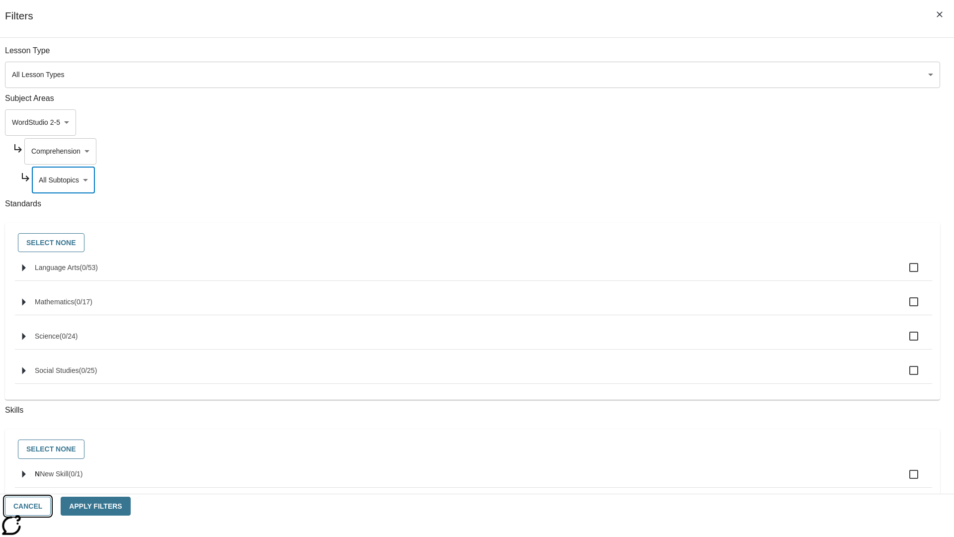
click at [51, 506] on button "Cancel" at bounding box center [28, 505] width 46 height 19
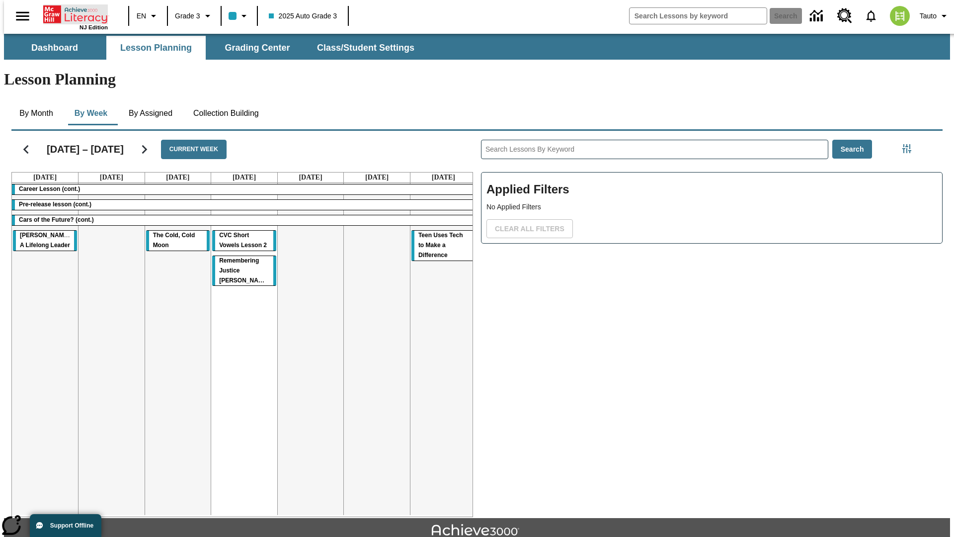
click at [72, 13] on icon "Home" at bounding box center [76, 14] width 66 height 20
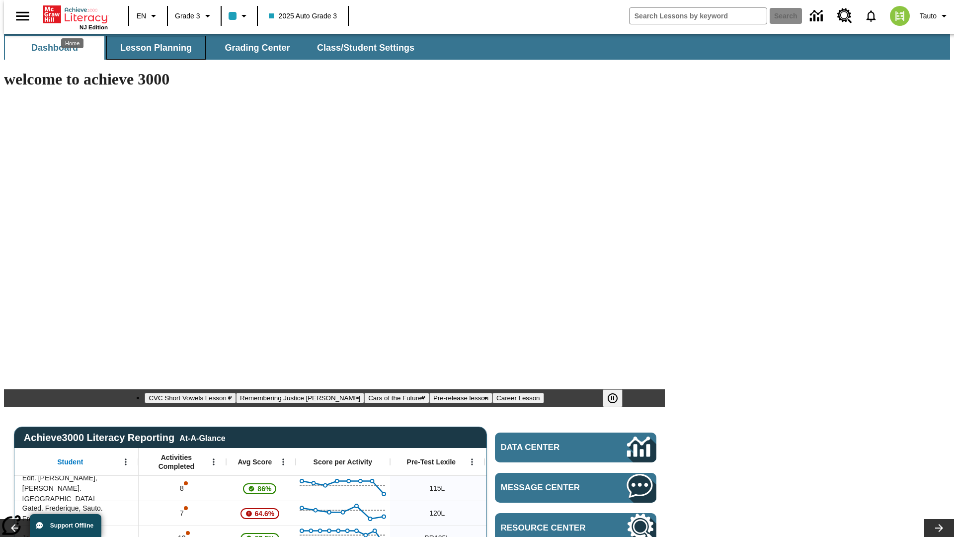
click at [152, 48] on span "Lesson Planning" at bounding box center [156, 47] width 72 height 11
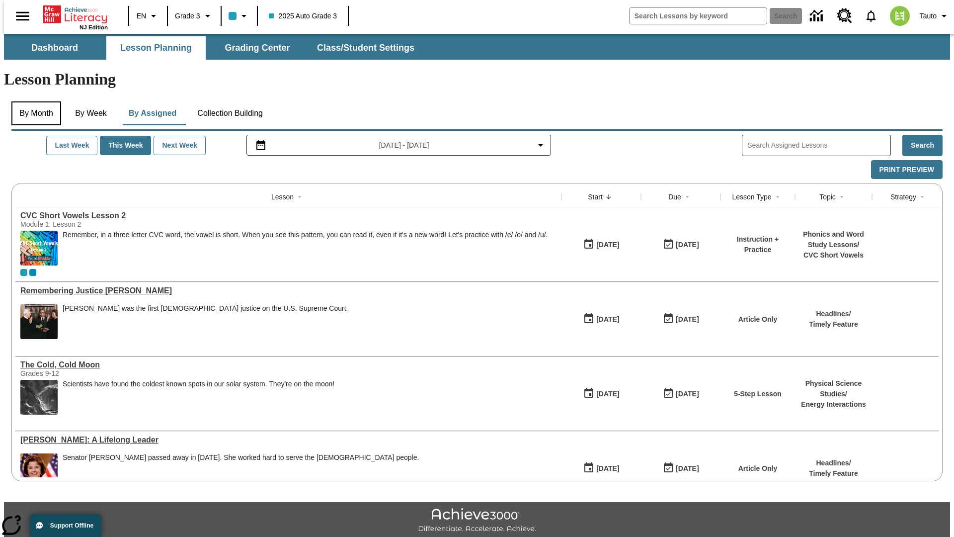
click at [33, 101] on button "By Month" at bounding box center [36, 113] width 50 height 24
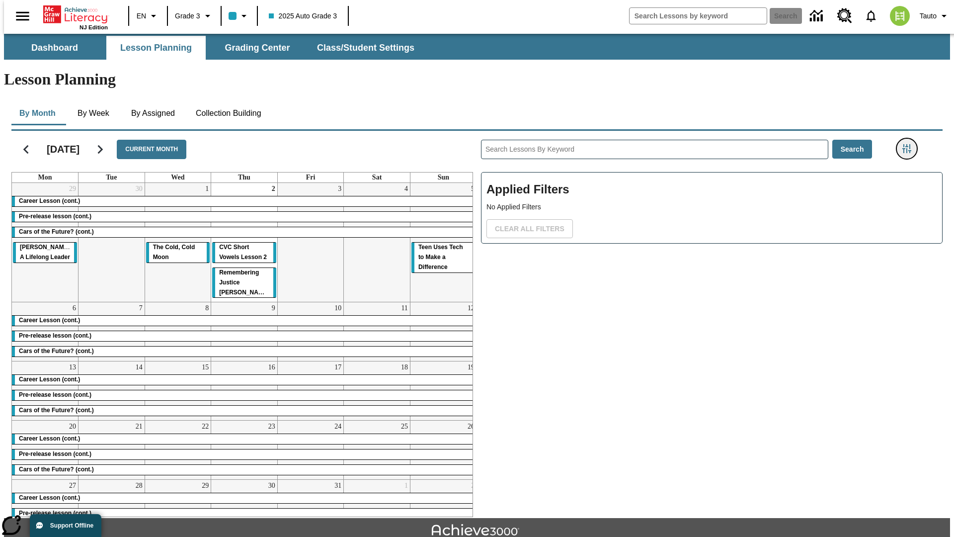
click at [910, 144] on icon "Filters Side menu" at bounding box center [906, 148] width 9 height 9
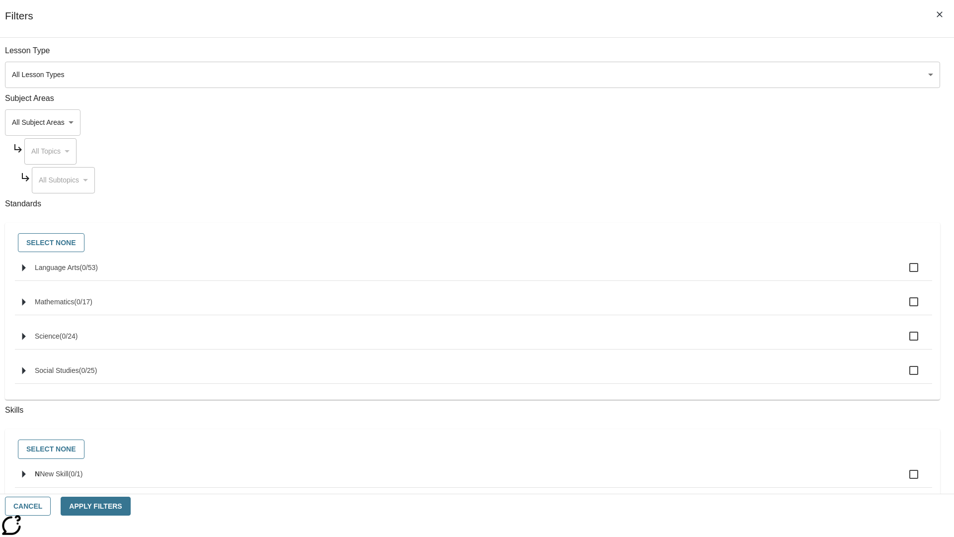
click at [716, 122] on body "Skip to main content [GEOGRAPHIC_DATA] Edition EN Grade 3 2025 Auto Grade 3 Sea…" at bounding box center [477, 308] width 946 height 548
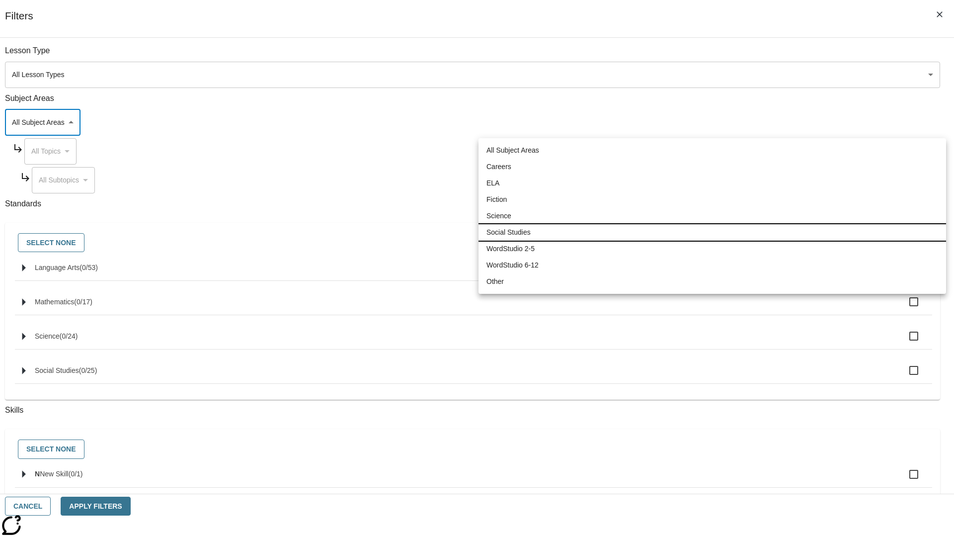
click at [712, 232] on li "Social Studies" at bounding box center [713, 232] width 468 height 16
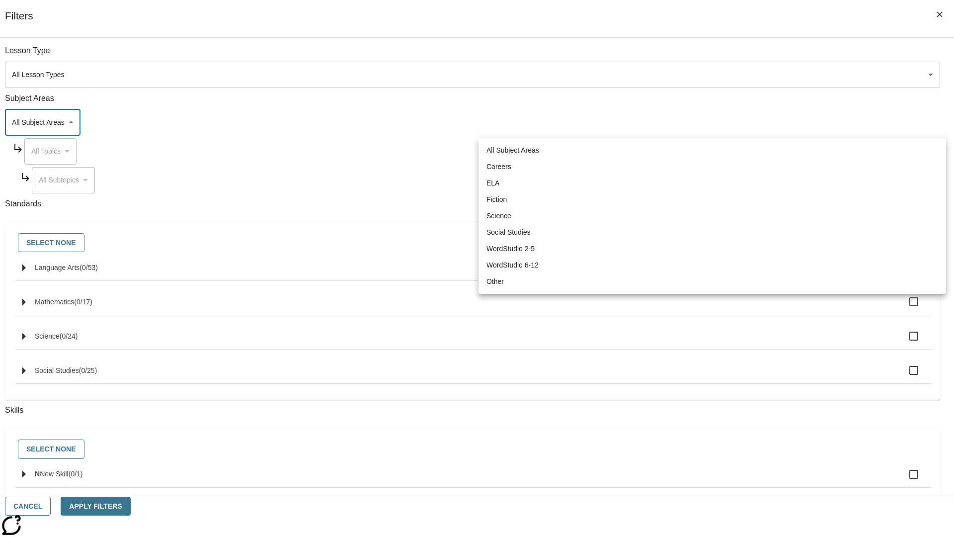
type input "3"
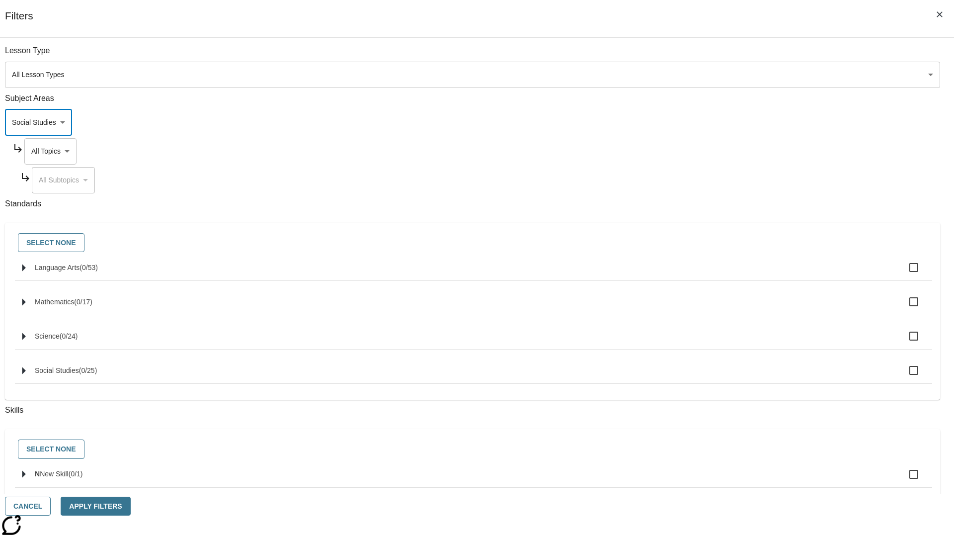
click at [725, 151] on body "Skip to main content [GEOGRAPHIC_DATA] Edition EN Grade 3 2025 Auto Grade 3 Sea…" at bounding box center [477, 308] width 946 height 548
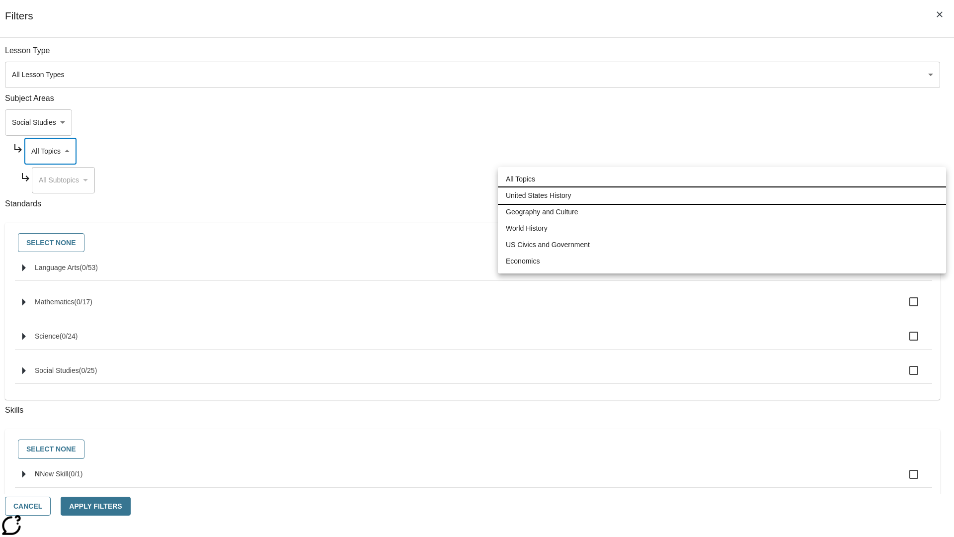
click at [722, 195] on li "United States History" at bounding box center [722, 195] width 448 height 16
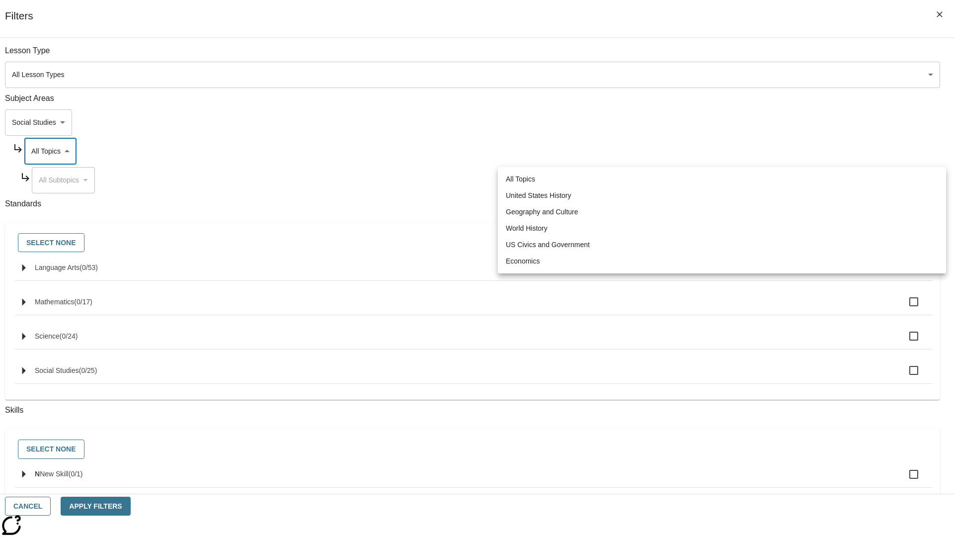
type input "184"
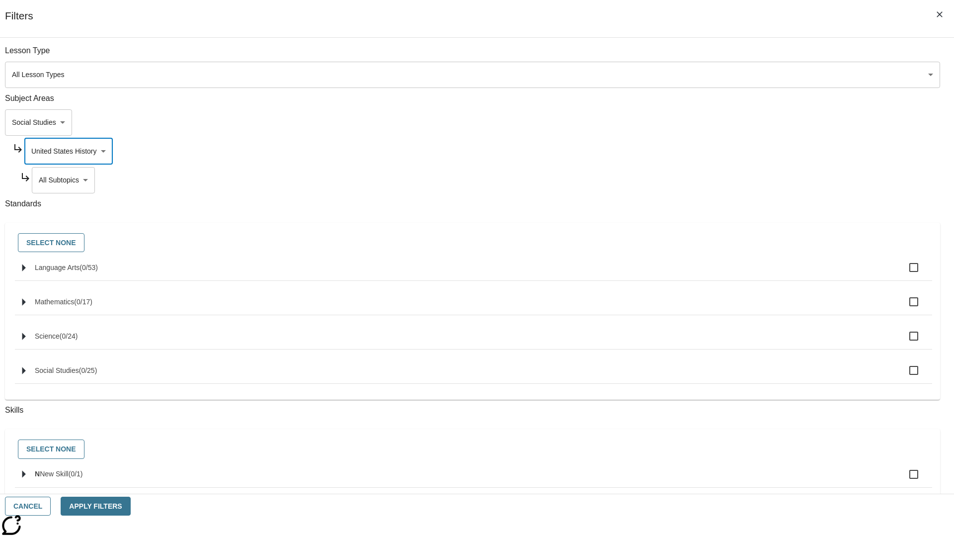
click at [729, 180] on body "Skip to main content [GEOGRAPHIC_DATA] Edition EN Grade 3 2025 Auto Grade 3 Sea…" at bounding box center [477, 308] width 946 height 548
click at [725, 151] on body "Skip to main content [GEOGRAPHIC_DATA] Edition EN Grade 3 2025 Auto Grade 3 Sea…" at bounding box center [477, 308] width 946 height 548
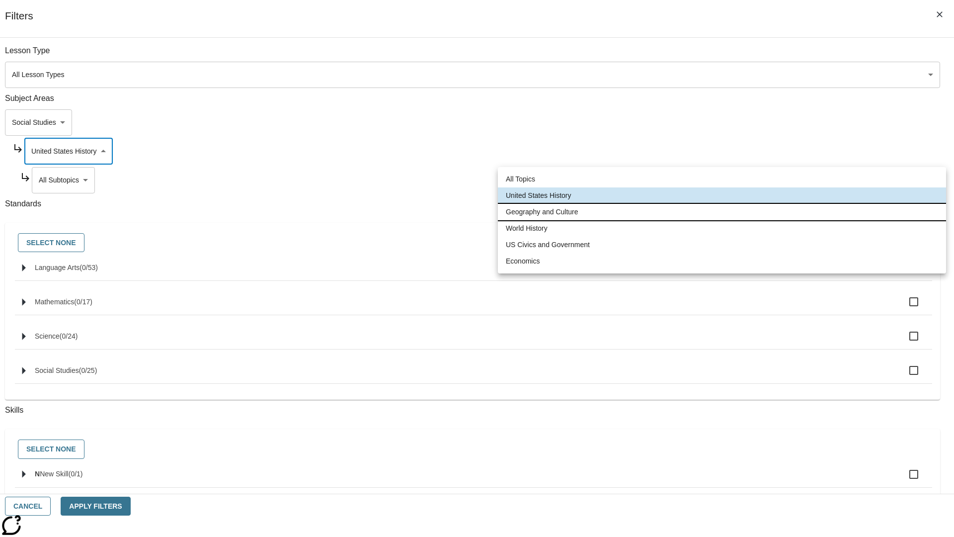
click at [722, 212] on li "Geography and Culture" at bounding box center [722, 212] width 448 height 16
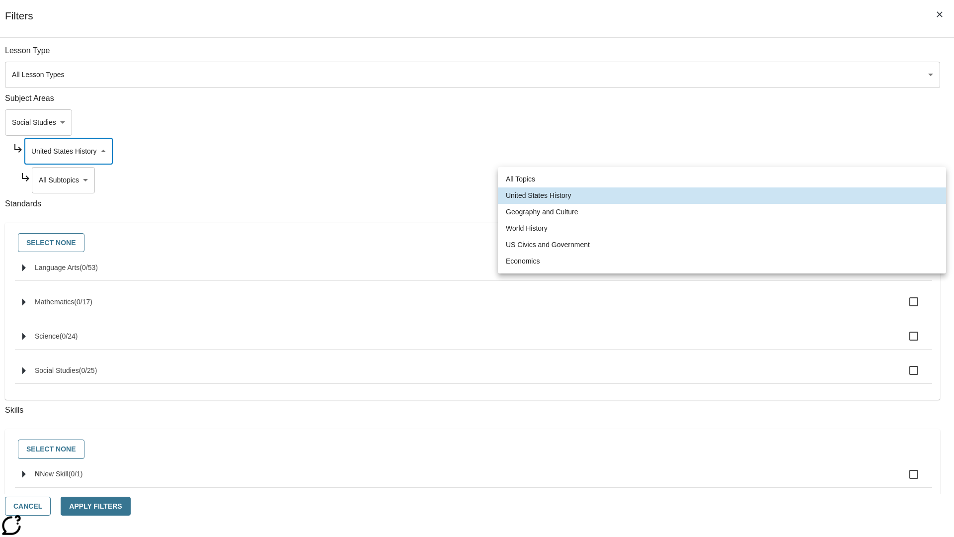
type input "186"
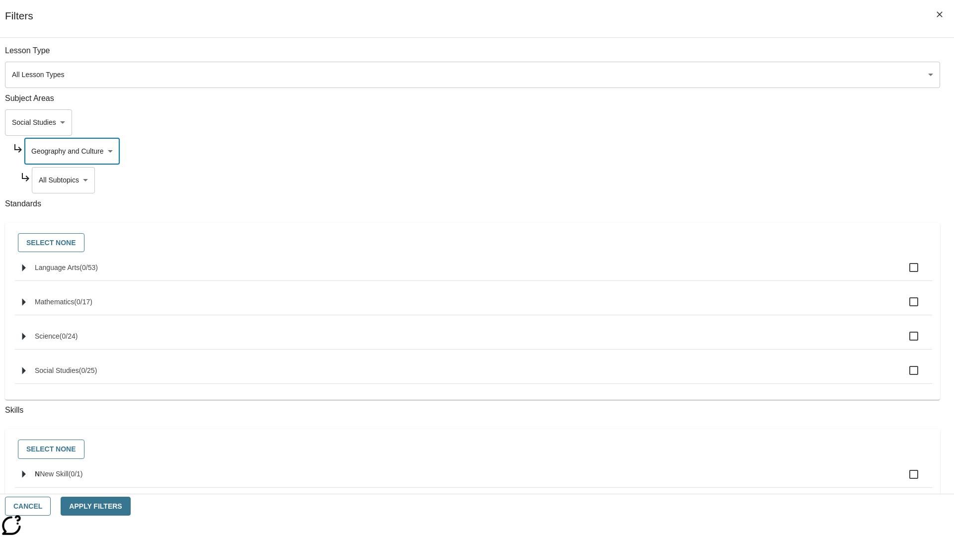
click at [729, 56] on body "Skip to main content [GEOGRAPHIC_DATA] Edition EN Grade 3 2025 Auto Grade 3 Sea…" at bounding box center [477, 308] width 946 height 548
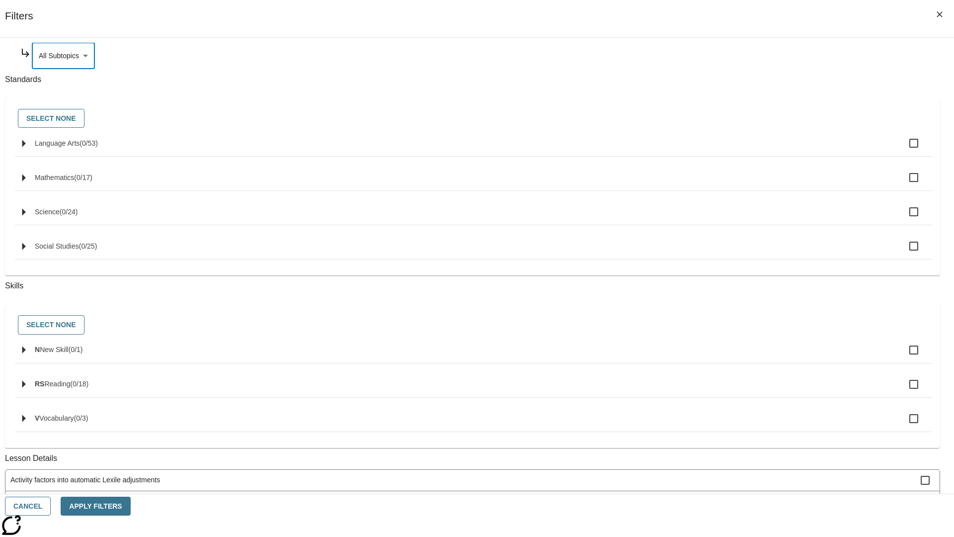
click at [725, 151] on body "Skip to main content [GEOGRAPHIC_DATA] Edition EN Grade 3 2025 Auto Grade 3 Sea…" at bounding box center [477, 308] width 946 height 548
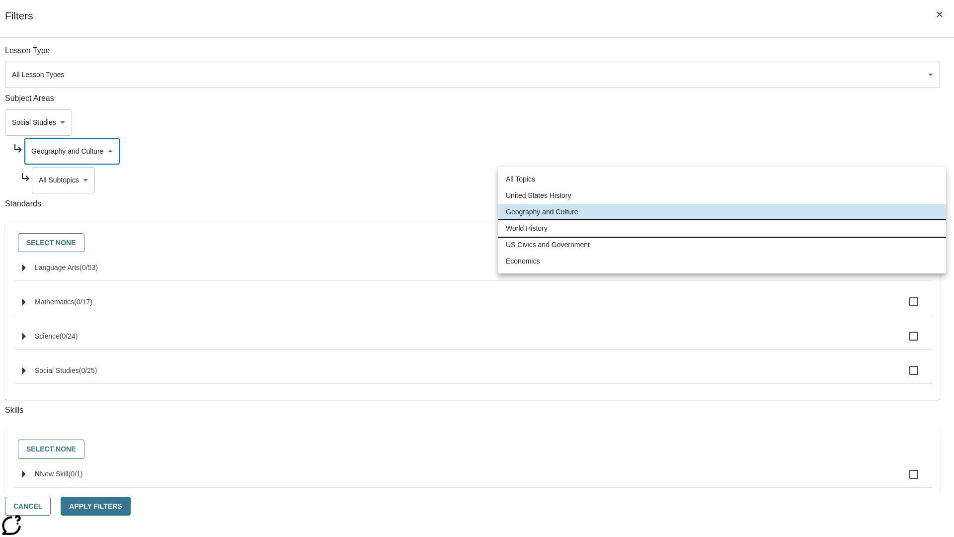
click at [722, 228] on li "World History" at bounding box center [722, 228] width 448 height 16
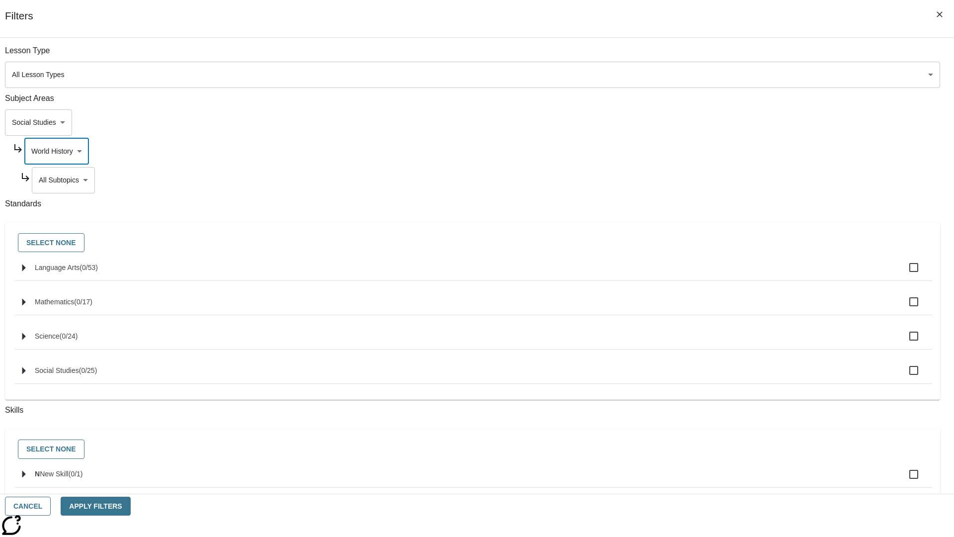
type input "193"
click at [729, 180] on body "Skip to main content [GEOGRAPHIC_DATA] Edition EN Grade 3 2025 Auto Grade 3 Sea…" at bounding box center [477, 308] width 946 height 548
click at [725, 151] on body "Skip to main content [GEOGRAPHIC_DATA] Edition EN Grade 3 2025 Auto Grade 3 Sea…" at bounding box center [477, 308] width 946 height 548
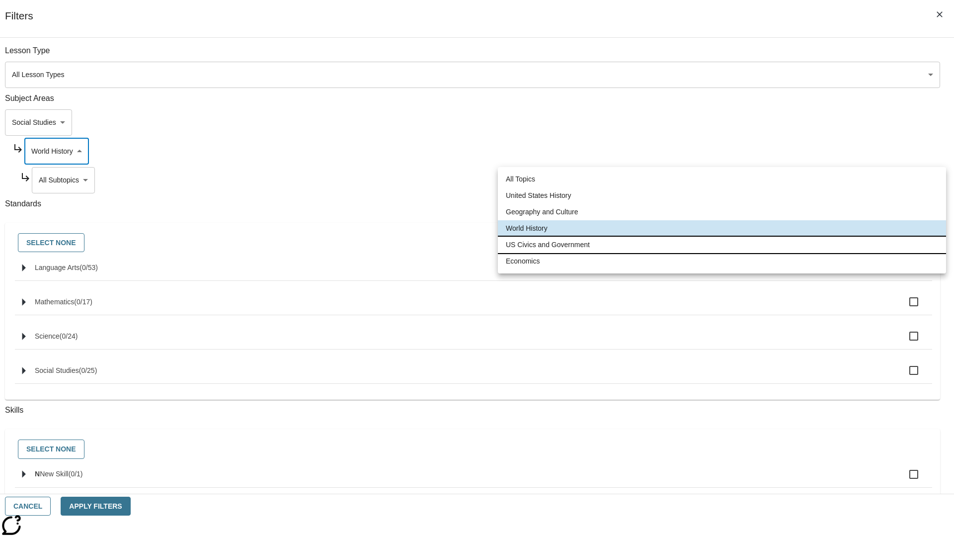
click at [722, 245] on li "US Civics and Government" at bounding box center [722, 245] width 448 height 16
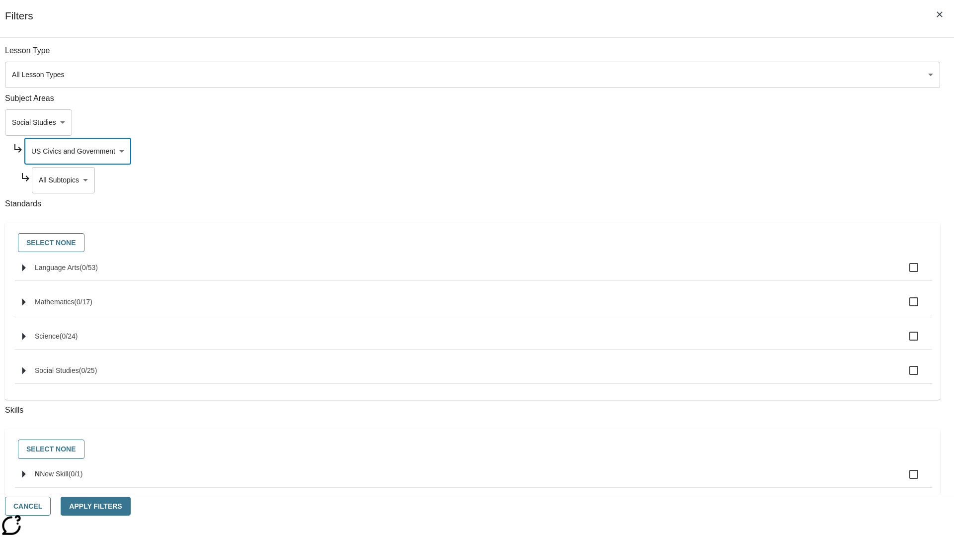
type input "194"
click at [729, 180] on body "Skip to main content [GEOGRAPHIC_DATA] Edition EN Grade 3 2025 Auto Grade 3 Sea…" at bounding box center [477, 308] width 946 height 548
click at [725, 151] on body "Skip to main content [GEOGRAPHIC_DATA] Edition EN Grade 3 2025 Auto Grade 3 Sea…" at bounding box center [477, 308] width 946 height 548
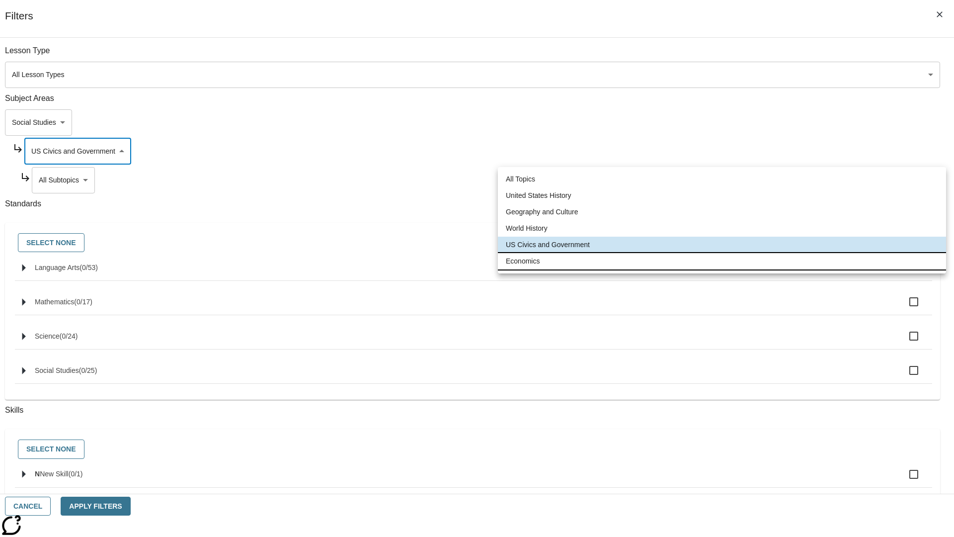
click at [722, 261] on li "Economics" at bounding box center [722, 261] width 448 height 16
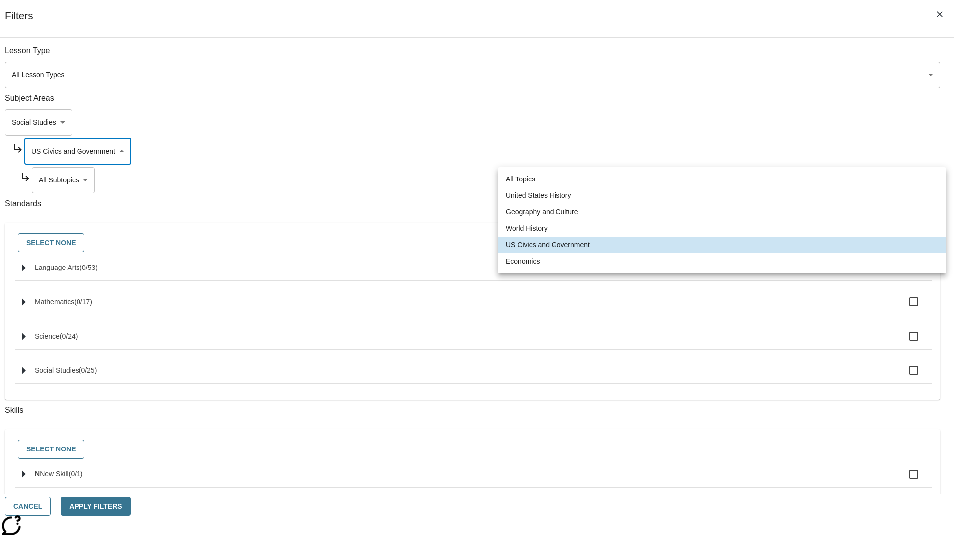
type input "195"
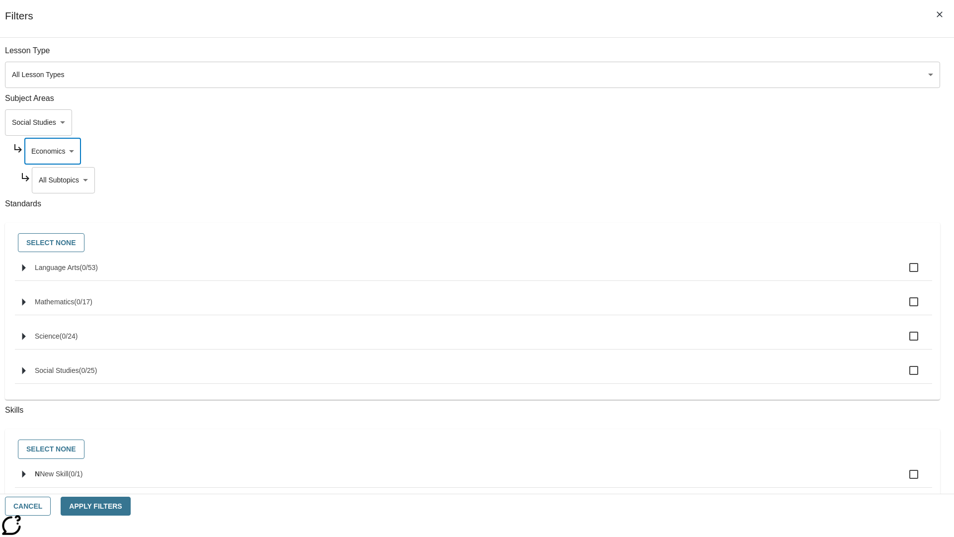
click at [729, 180] on body "Skip to main content [GEOGRAPHIC_DATA] Edition EN Grade 3 2025 Auto Grade 3 Sea…" at bounding box center [477, 308] width 946 height 548
click at [715, 122] on body "Skip to main content [GEOGRAPHIC_DATA] Edition EN Grade 3 2025 Auto Grade 3 Sea…" at bounding box center [477, 308] width 946 height 548
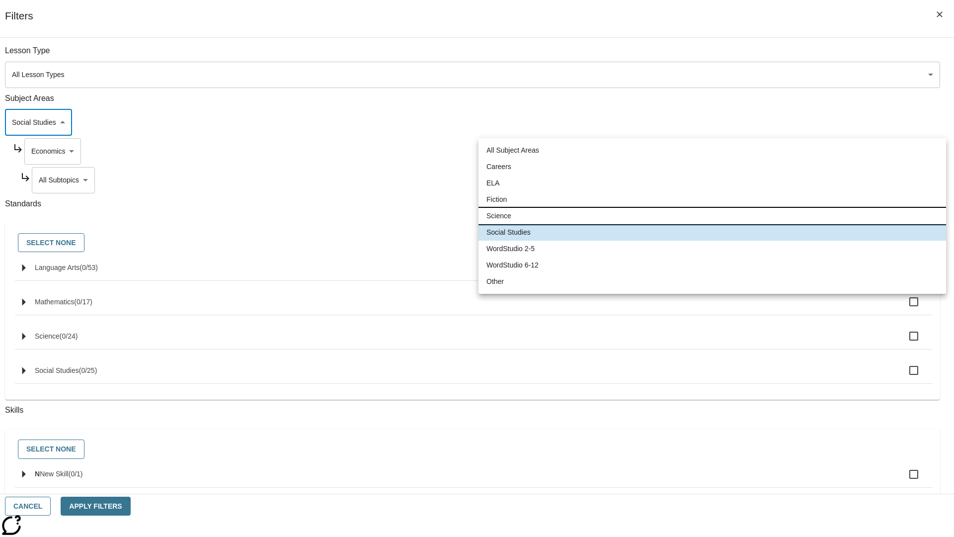
click at [712, 216] on li "Science" at bounding box center [713, 216] width 468 height 16
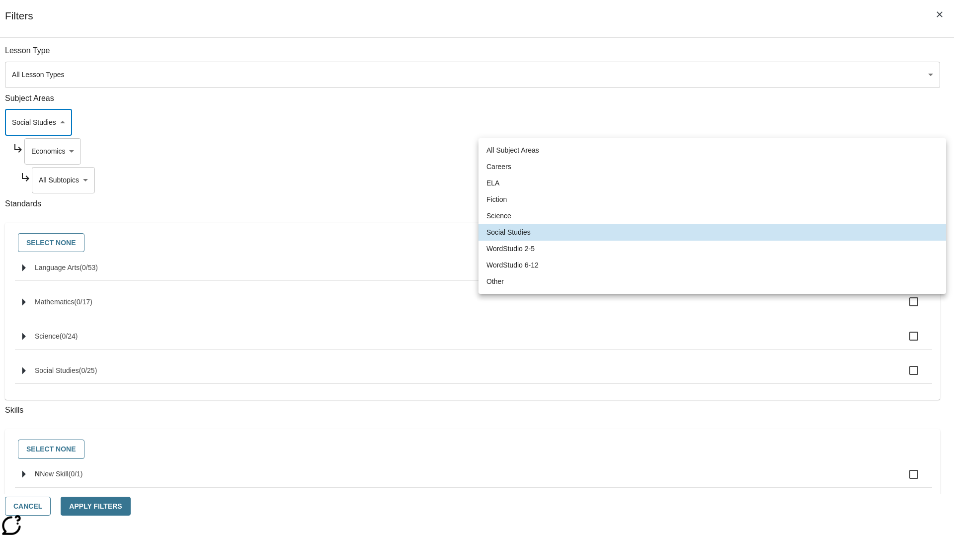
type input "2"
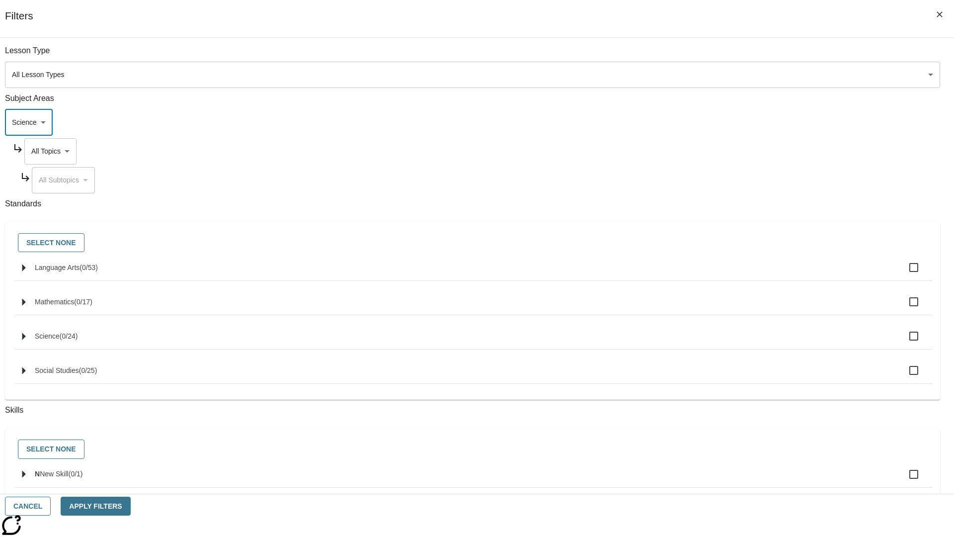
click at [725, 151] on body "Skip to main content [GEOGRAPHIC_DATA] Edition EN Grade 3 2025 Auto Grade 3 Sea…" at bounding box center [477, 308] width 946 height 548
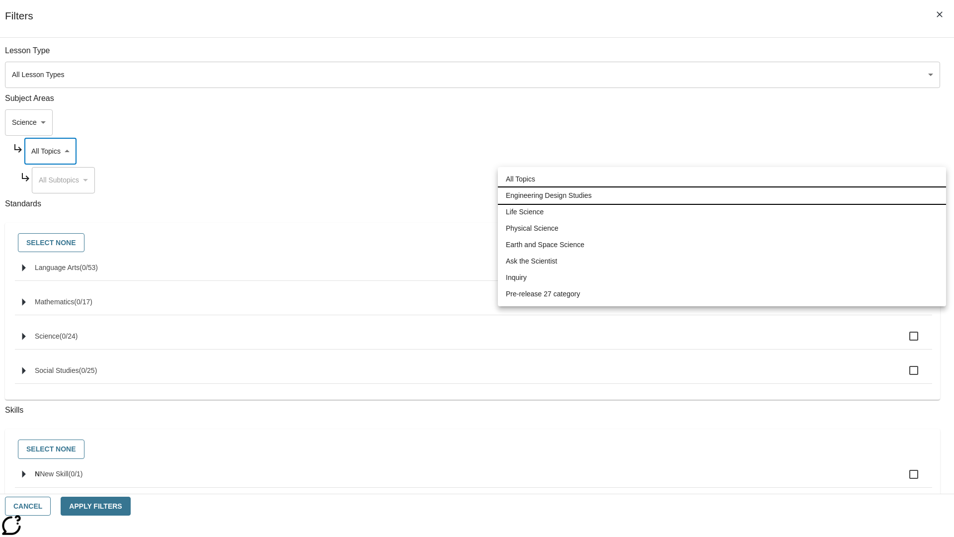
click at [722, 195] on li "Engineering Design Studies" at bounding box center [722, 195] width 448 height 16
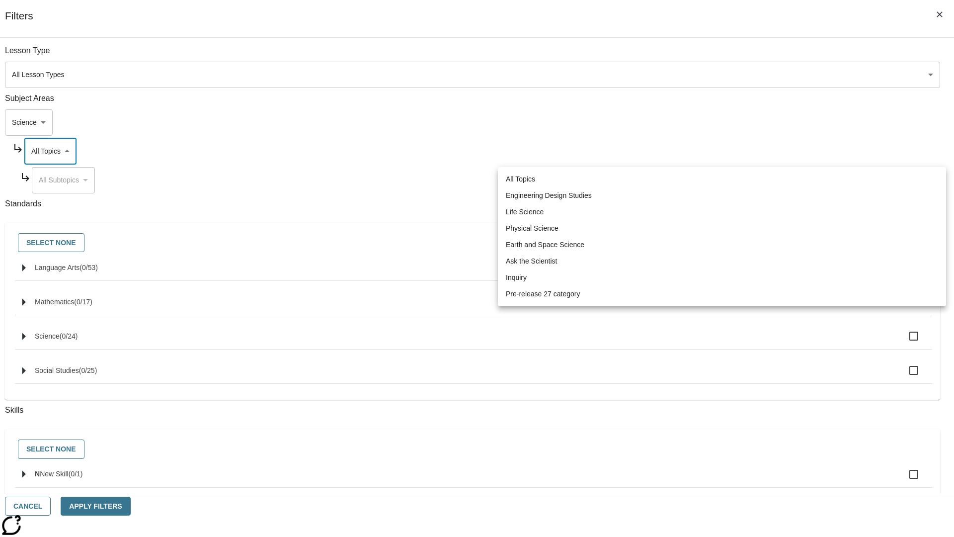
type input "187"
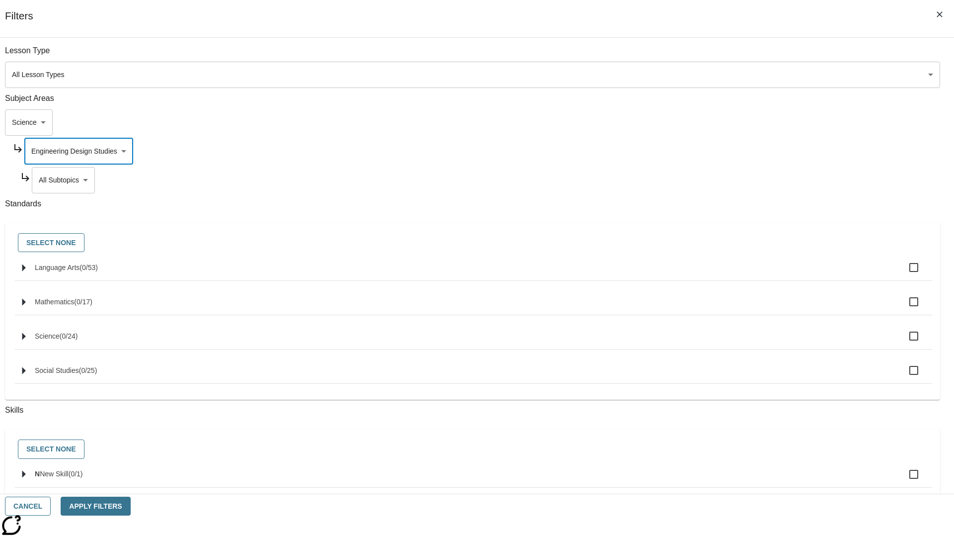
click at [729, 180] on body "Skip to main content [GEOGRAPHIC_DATA] Edition EN Grade 3 2025 Auto Grade 3 Sea…" at bounding box center [477, 308] width 946 height 548
click at [725, 151] on body "Skip to main content [GEOGRAPHIC_DATA] Edition EN Grade 3 2025 Auto Grade 3 Sea…" at bounding box center [477, 308] width 946 height 548
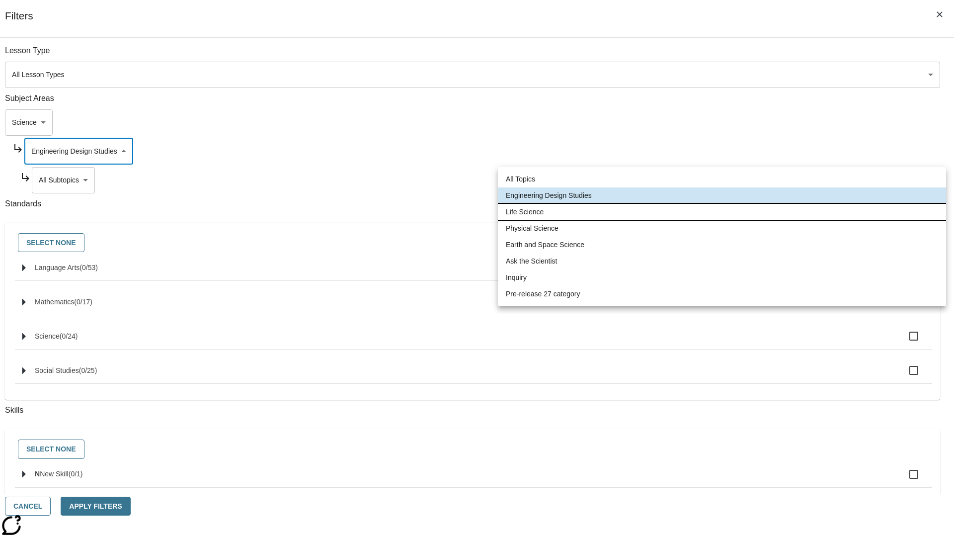
click at [722, 212] on li "Life Science" at bounding box center [722, 212] width 448 height 16
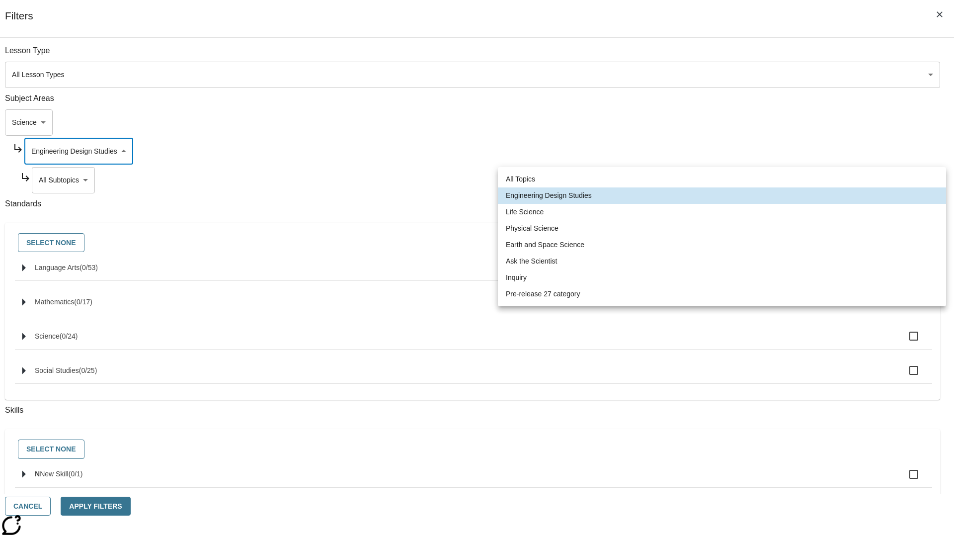
type input "189"
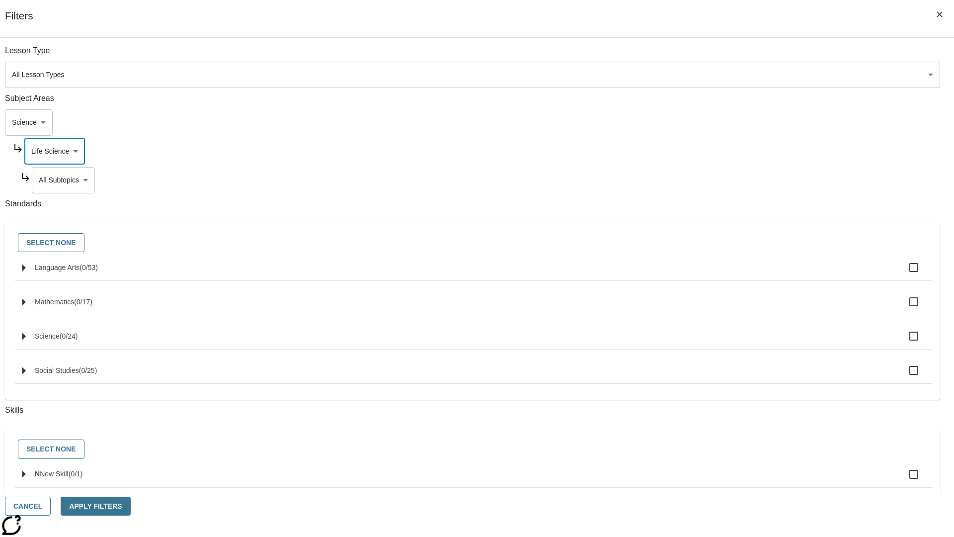
click at [729, 56] on body "Skip to main content [GEOGRAPHIC_DATA] Edition EN Grade 3 2025 Auto Grade 3 Sea…" at bounding box center [477, 308] width 946 height 548
click at [725, 56] on body "Skip to main content [GEOGRAPHIC_DATA] Edition EN Grade 3 2025 Auto Grade 3 Sea…" at bounding box center [477, 308] width 946 height 548
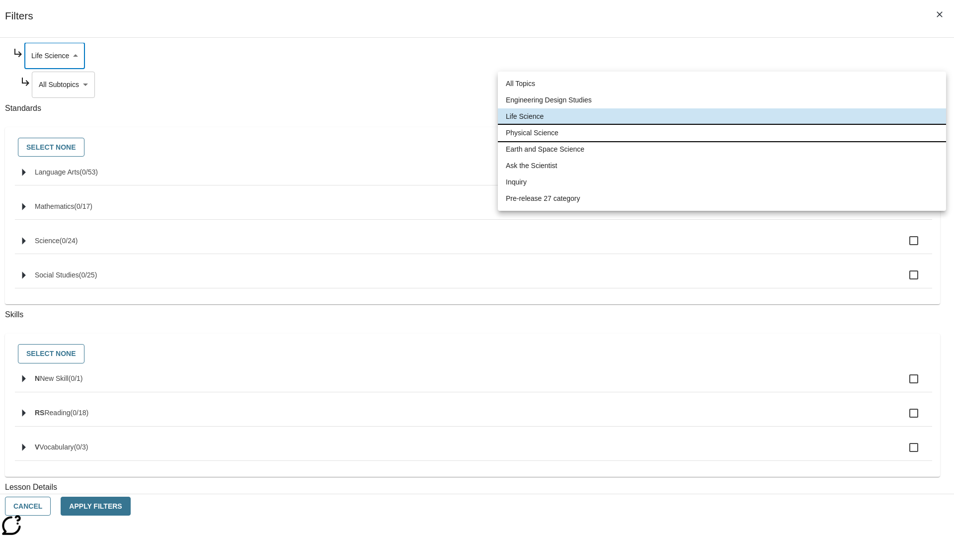
click at [722, 133] on li "Physical Science" at bounding box center [722, 133] width 448 height 16
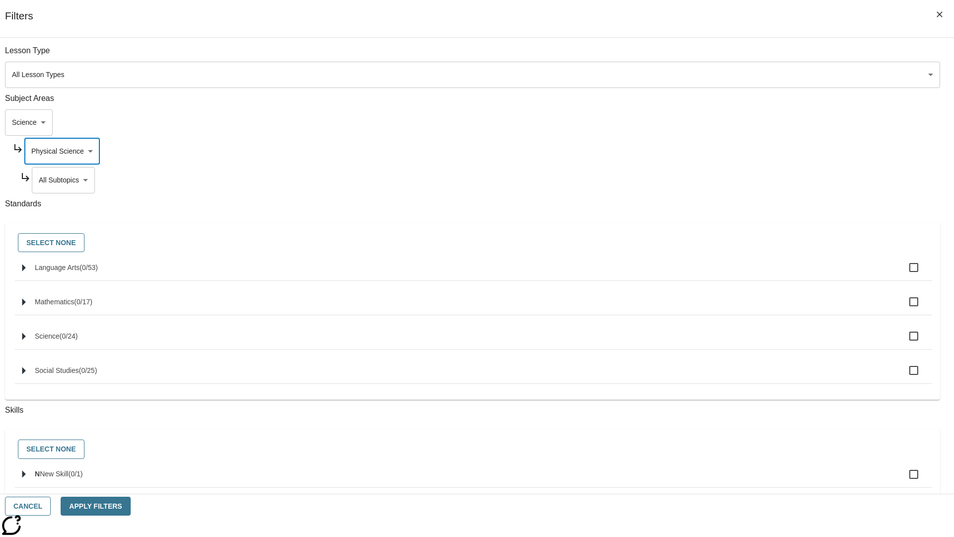
click at [729, 56] on body "Skip to main content [GEOGRAPHIC_DATA] Edition EN Grade 3 2025 Auto Grade 3 Sea…" at bounding box center [477, 308] width 946 height 548
click at [725, 56] on body "Skip to main content [GEOGRAPHIC_DATA] Edition EN Grade 3 2025 Auto Grade 3 Sea…" at bounding box center [477, 308] width 946 height 548
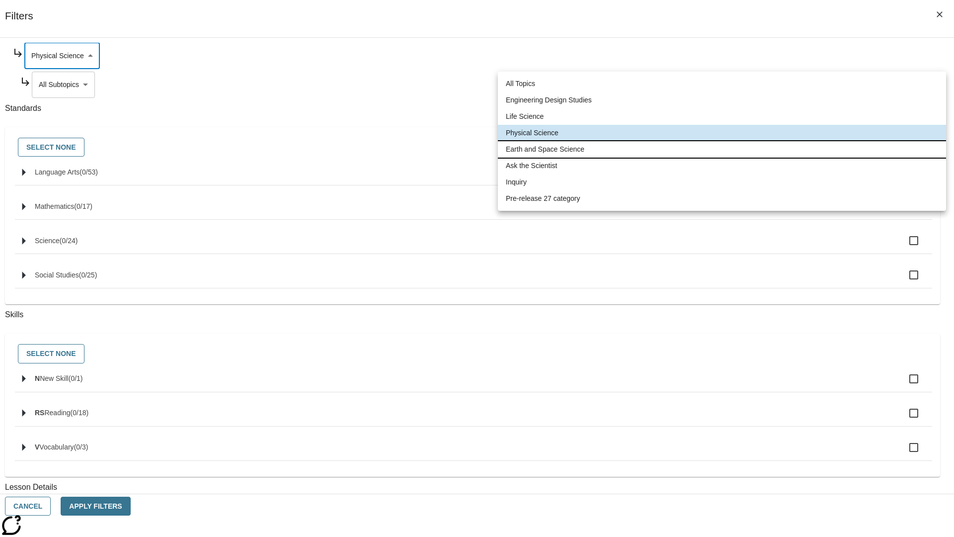
click at [722, 149] on li "Earth and Space Science" at bounding box center [722, 149] width 448 height 16
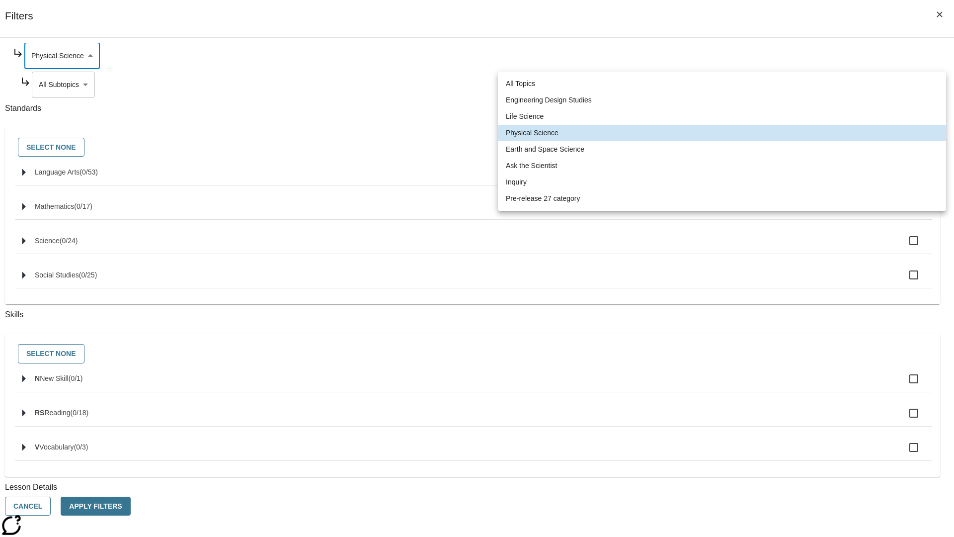
type input "192"
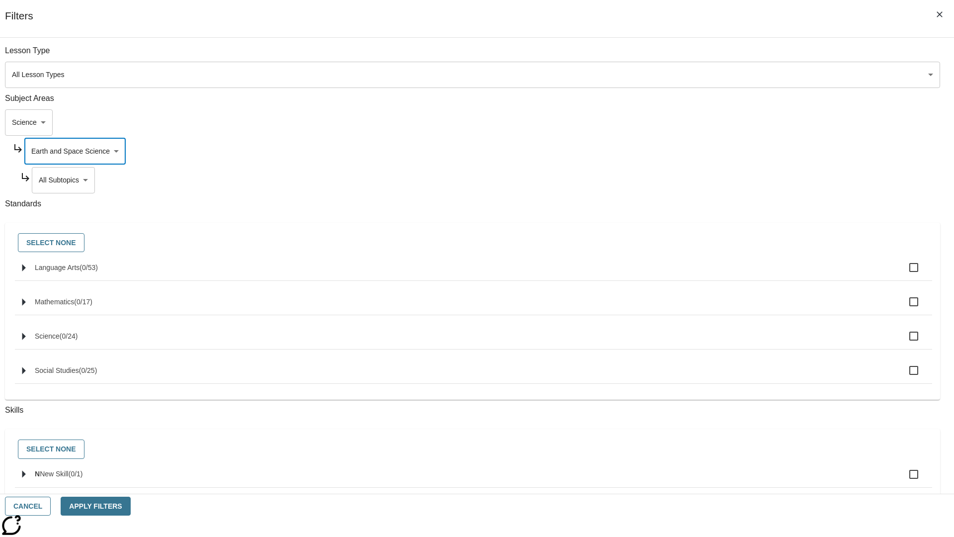
click at [729, 56] on body "Skip to main content [GEOGRAPHIC_DATA] Edition EN Grade 3 2025 Auto Grade 3 Sea…" at bounding box center [477, 308] width 946 height 548
click at [725, 56] on body "Skip to main content [GEOGRAPHIC_DATA] Edition EN Grade 3 2025 Auto Grade 3 Sea…" at bounding box center [477, 308] width 946 height 548
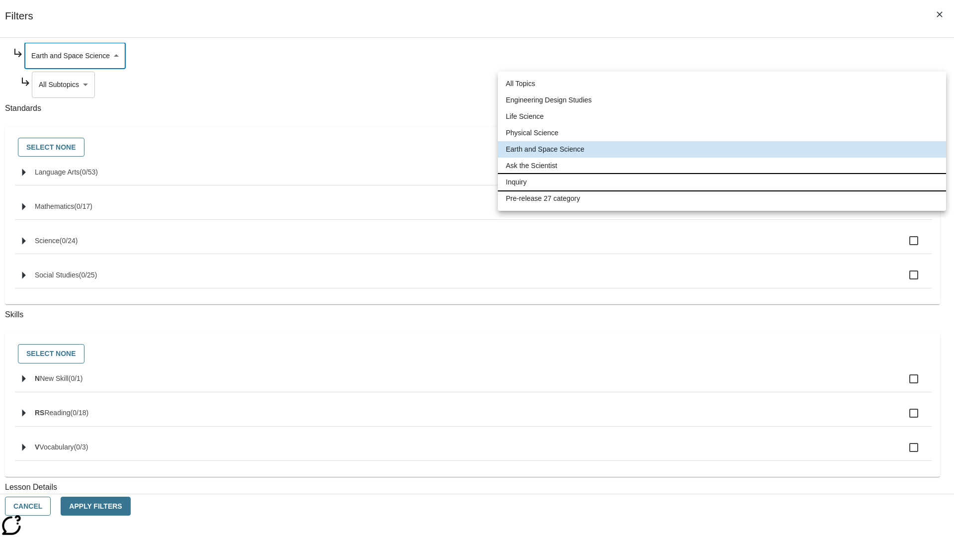
click at [722, 182] on li "Inquiry" at bounding box center [722, 182] width 448 height 16
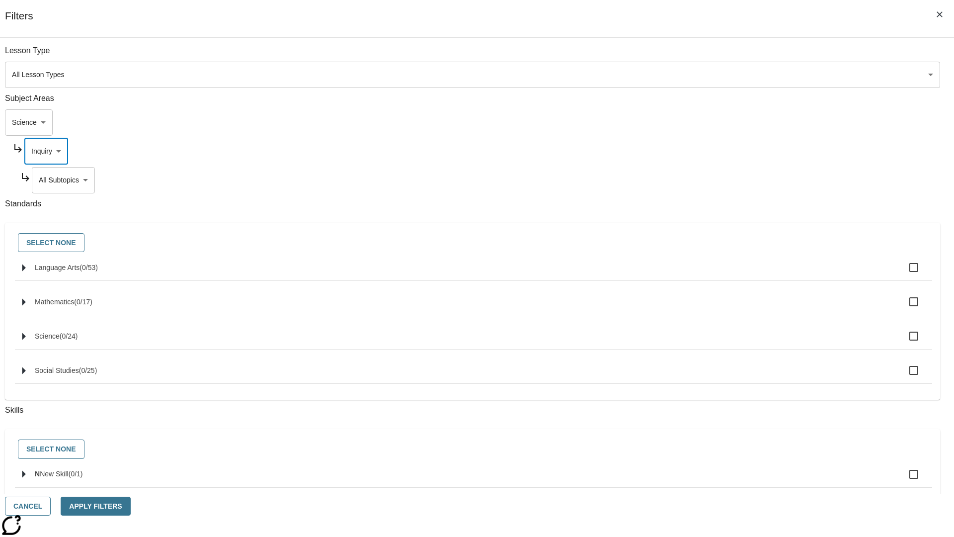
click at [729, 56] on body "Skip to main content [GEOGRAPHIC_DATA] Edition EN Grade 3 2025 Auto Grade 3 Sea…" at bounding box center [477, 308] width 946 height 548
click at [725, 56] on body "Skip to main content [GEOGRAPHIC_DATA] Edition EN Grade 3 2025 Auto Grade 3 Sea…" at bounding box center [477, 308] width 946 height 548
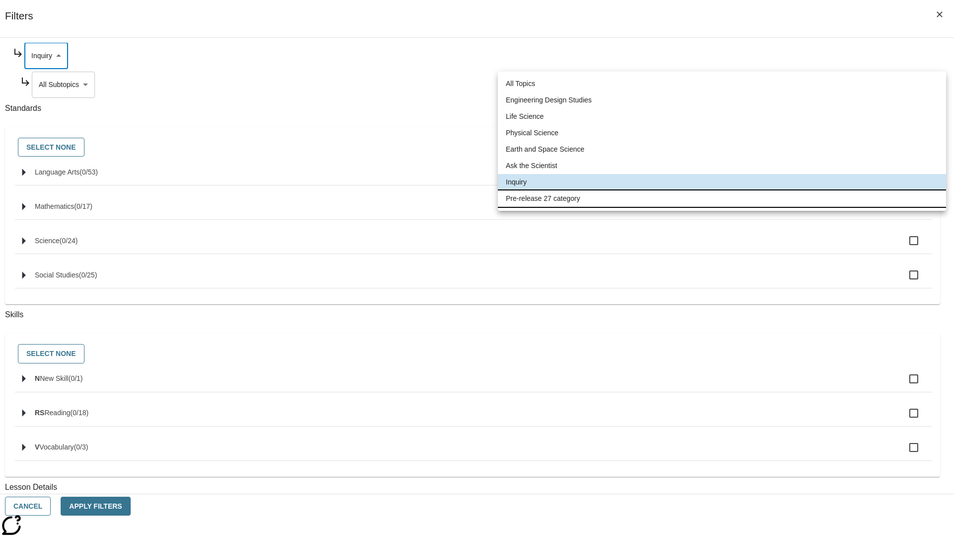
click at [722, 198] on li "Pre-release 27 category" at bounding box center [722, 198] width 448 height 16
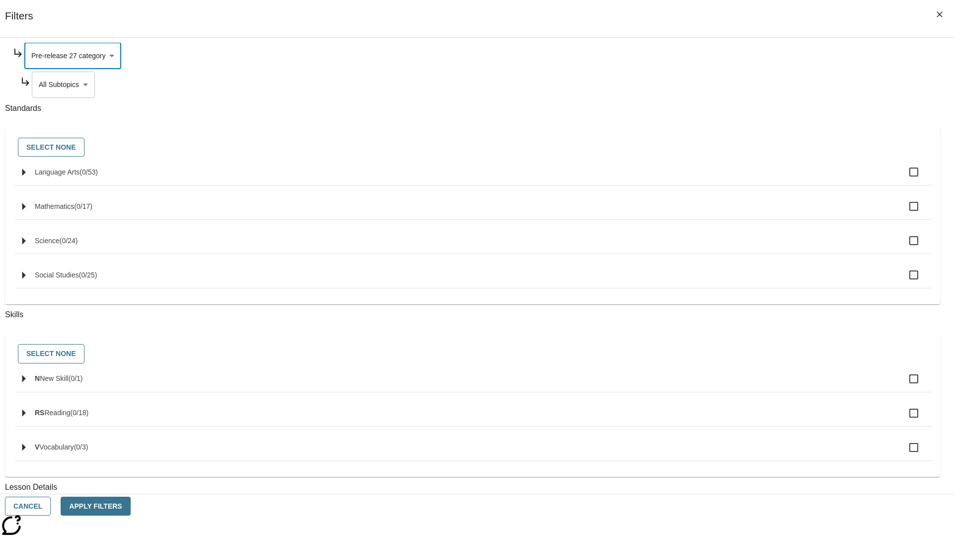
type input "271"
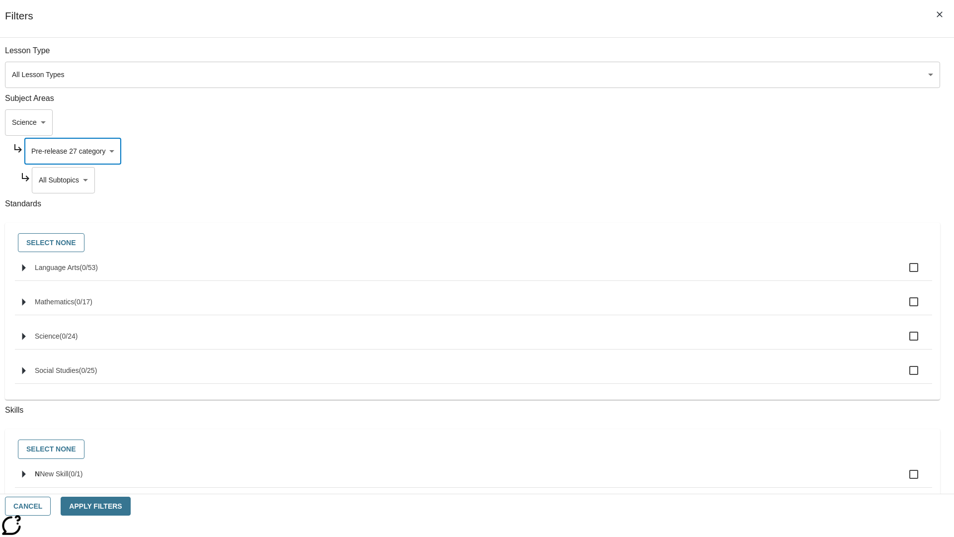
click at [729, 180] on body "Skip to main content [GEOGRAPHIC_DATA] Edition EN Grade 3 2025 Auto Grade 3 Sea…" at bounding box center [477, 308] width 946 height 548
click at [715, 122] on body "Skip to main content [GEOGRAPHIC_DATA] Edition EN Grade 3 2025 Auto Grade 3 Sea…" at bounding box center [477, 308] width 946 height 548
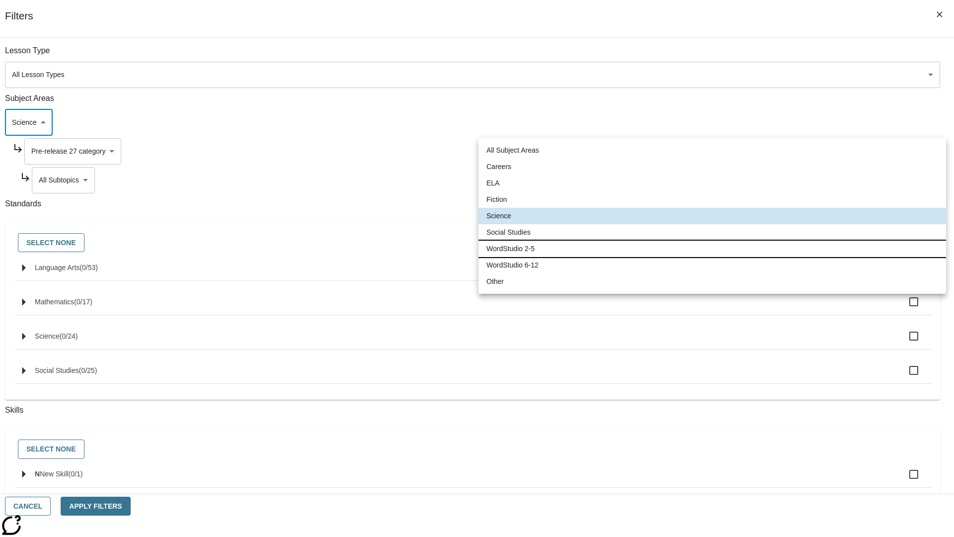
click at [712, 248] on li "WordStudio 2-5" at bounding box center [713, 249] width 468 height 16
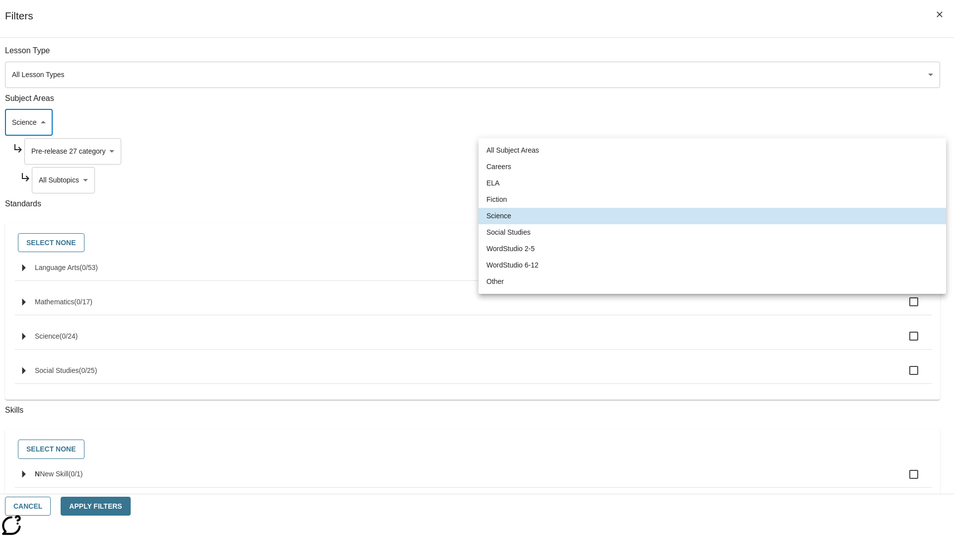
type input "6"
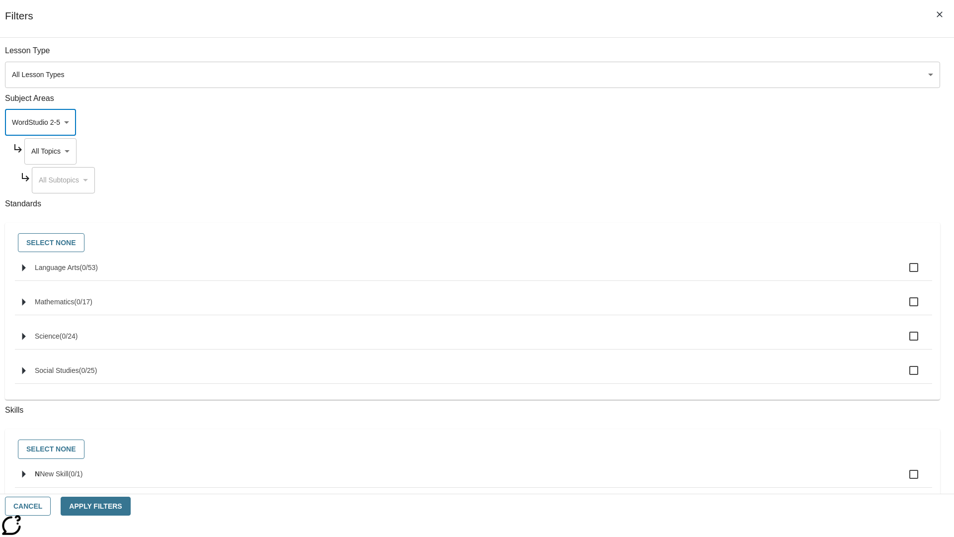
click at [725, 151] on body "Skip to main content [GEOGRAPHIC_DATA] Edition EN Grade 3 2025 Auto Grade 3 Sea…" at bounding box center [477, 308] width 946 height 548
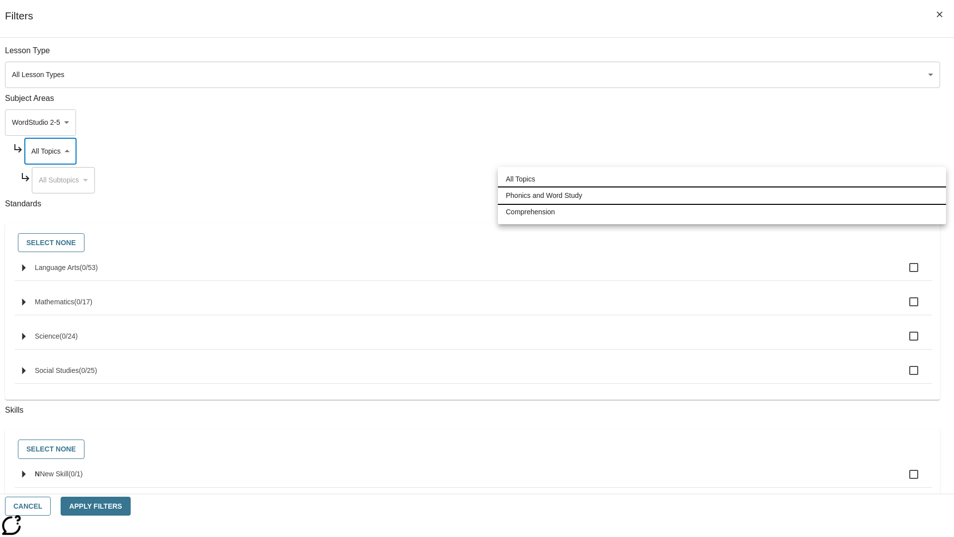
click at [722, 195] on li "Phonics and Word Study" at bounding box center [722, 195] width 448 height 16
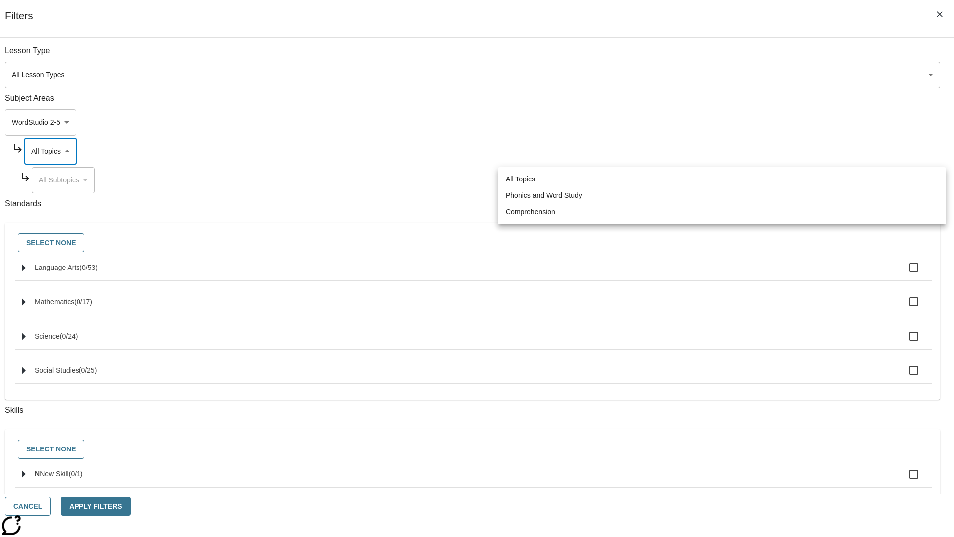
type input "249"
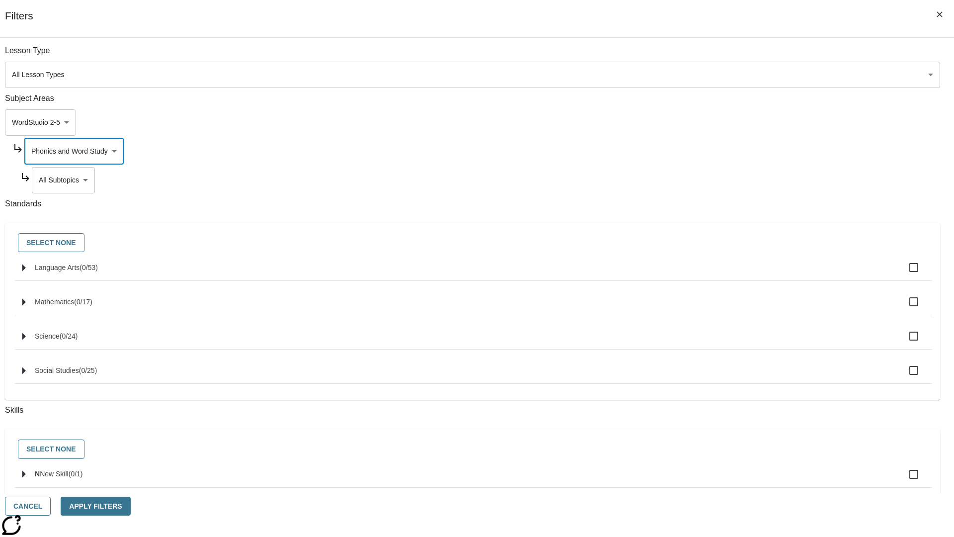
click at [729, 180] on body "Skip to main content [GEOGRAPHIC_DATA] Edition EN Grade 3 2025 Auto Grade 3 Sea…" at bounding box center [477, 308] width 946 height 548
click at [725, 151] on body "Skip to main content [GEOGRAPHIC_DATA] Edition EN Grade 3 2025 Auto Grade 3 Sea…" at bounding box center [477, 308] width 946 height 548
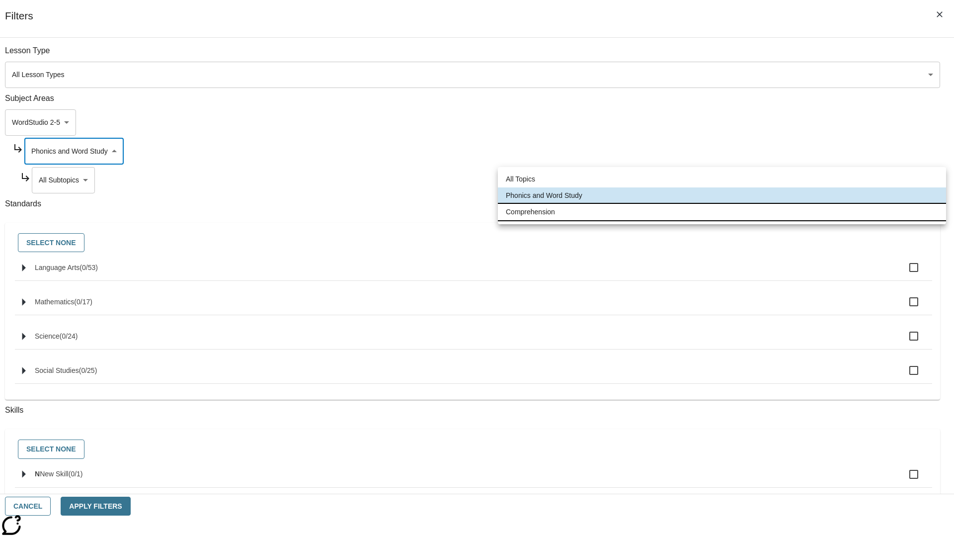
click at [722, 212] on li "Comprehension" at bounding box center [722, 212] width 448 height 16
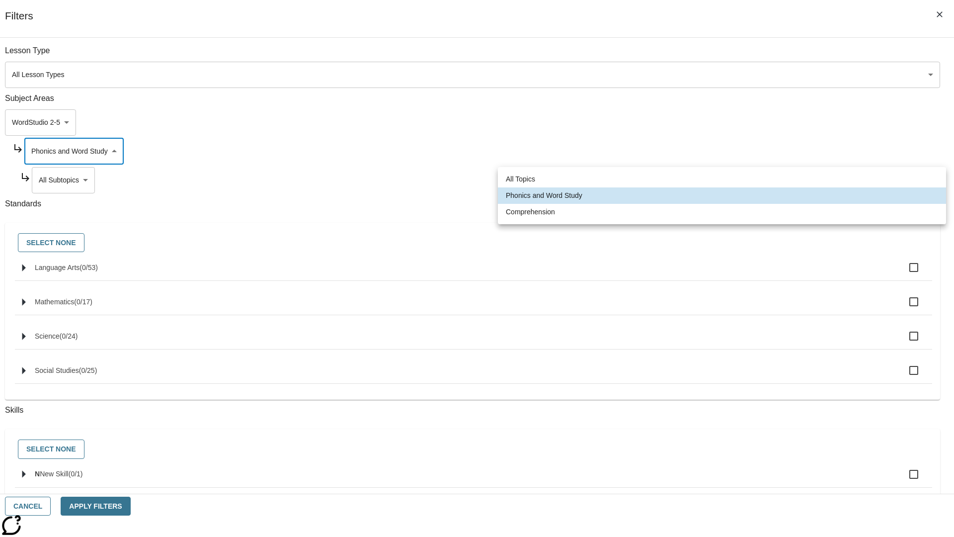
type input "252"
